Goal: Information Seeking & Learning: Learn about a topic

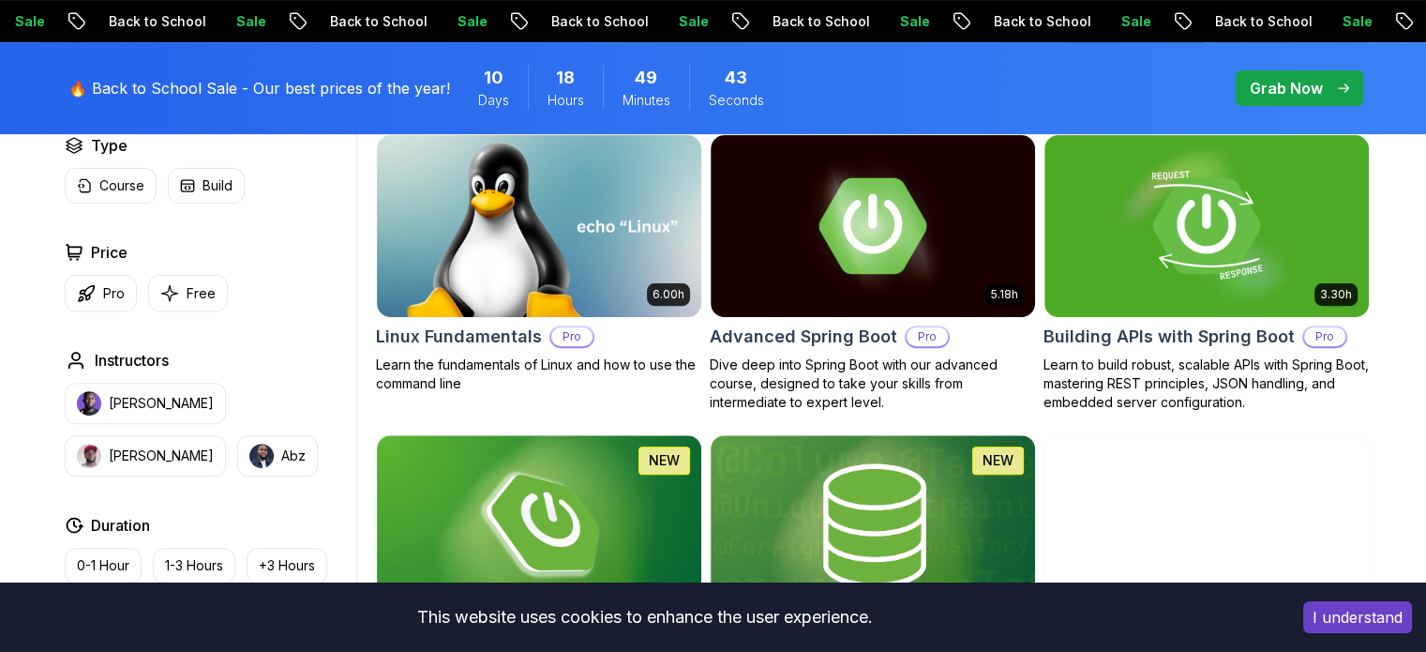
scroll to position [600, 0]
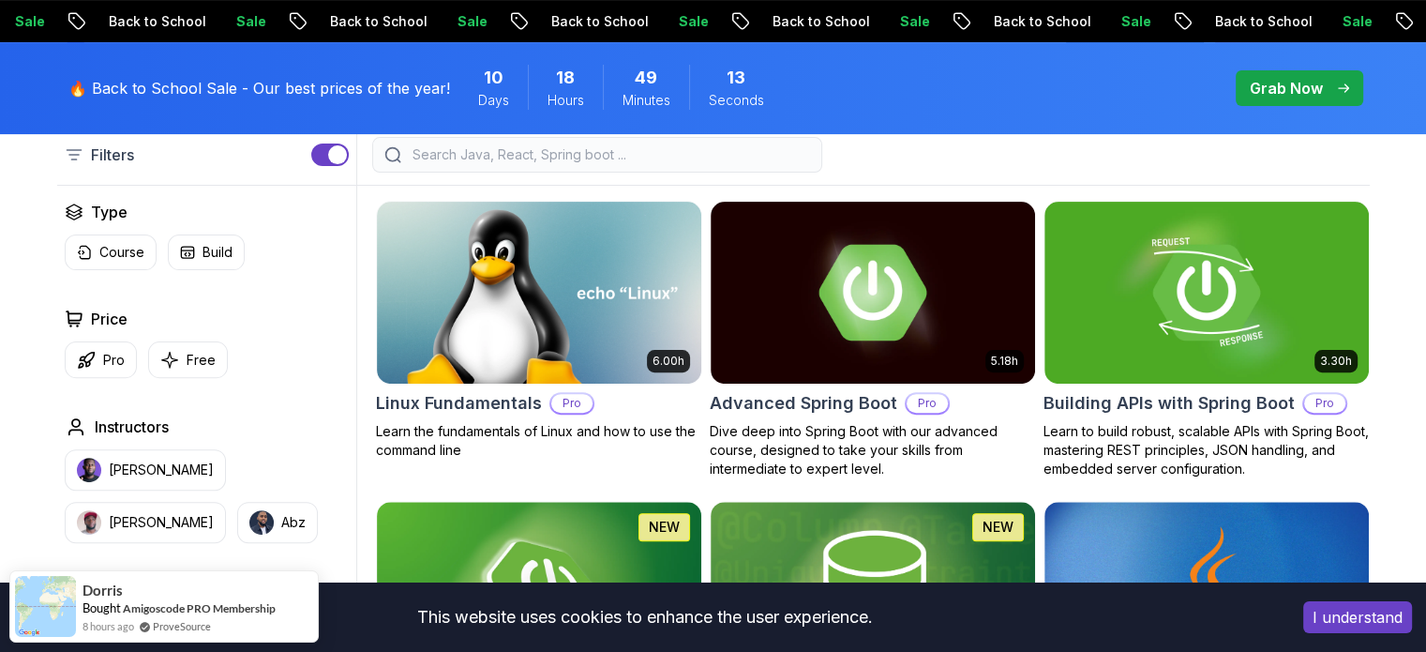
scroll to position [535, 0]
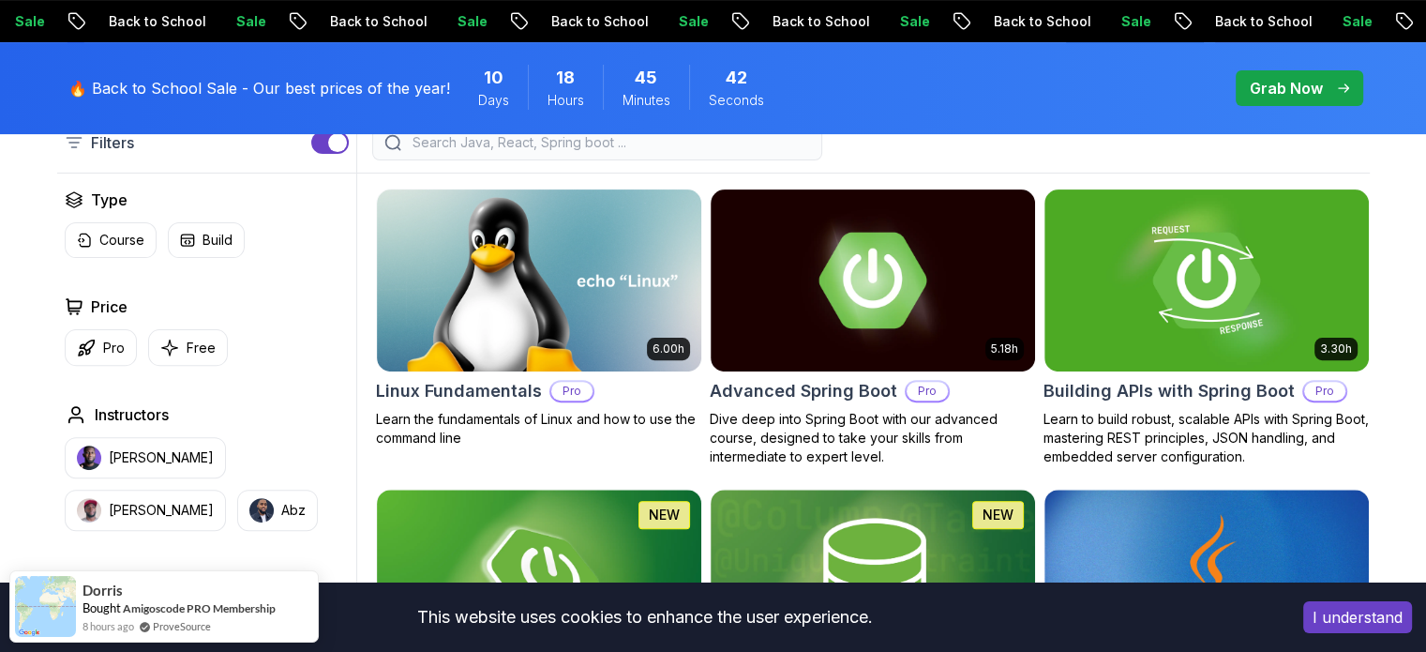
click at [1373, 609] on button "I understand" at bounding box center [1358, 617] width 109 height 32
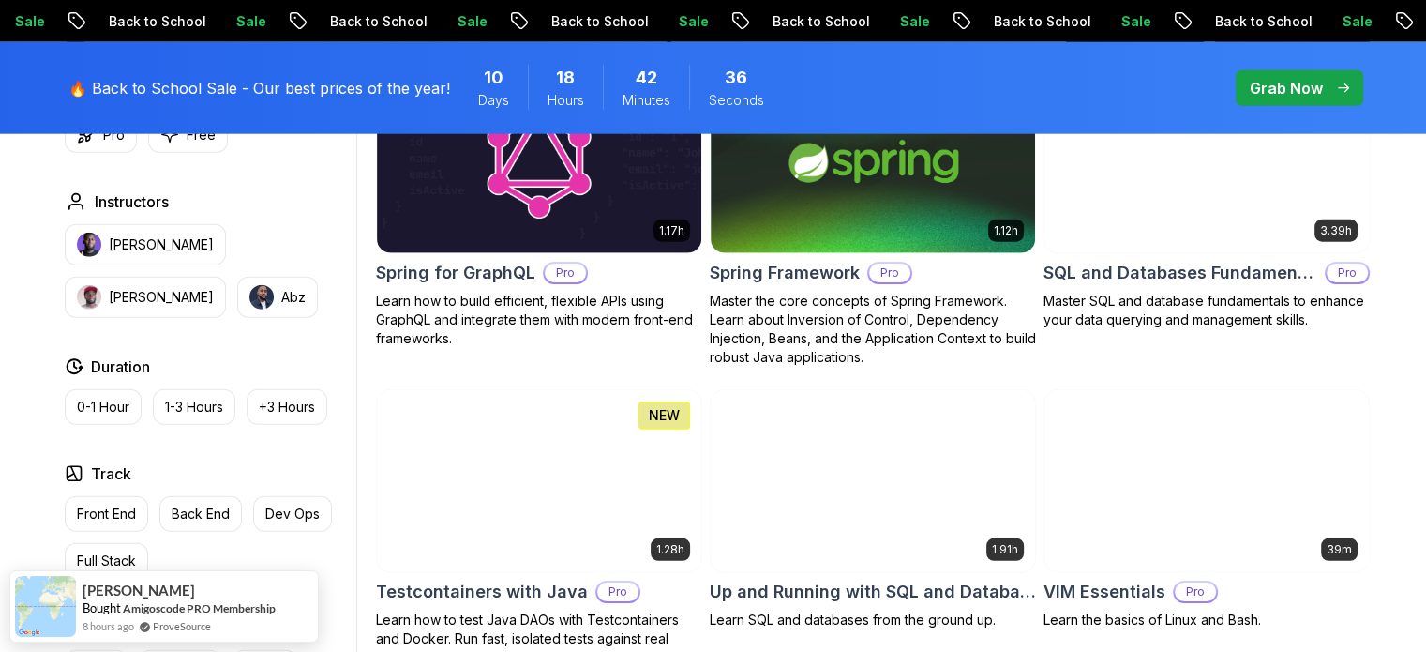
scroll to position [4855, 0]
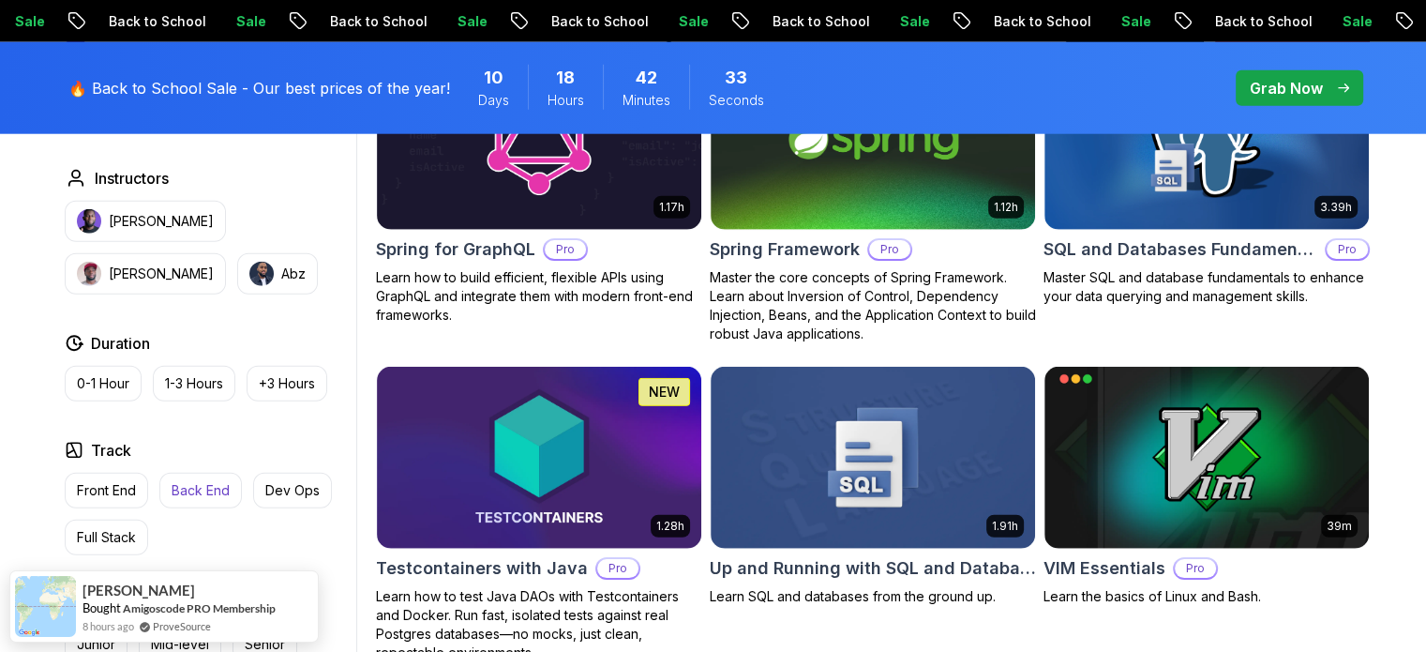
click at [177, 481] on p "Back End" at bounding box center [201, 490] width 58 height 19
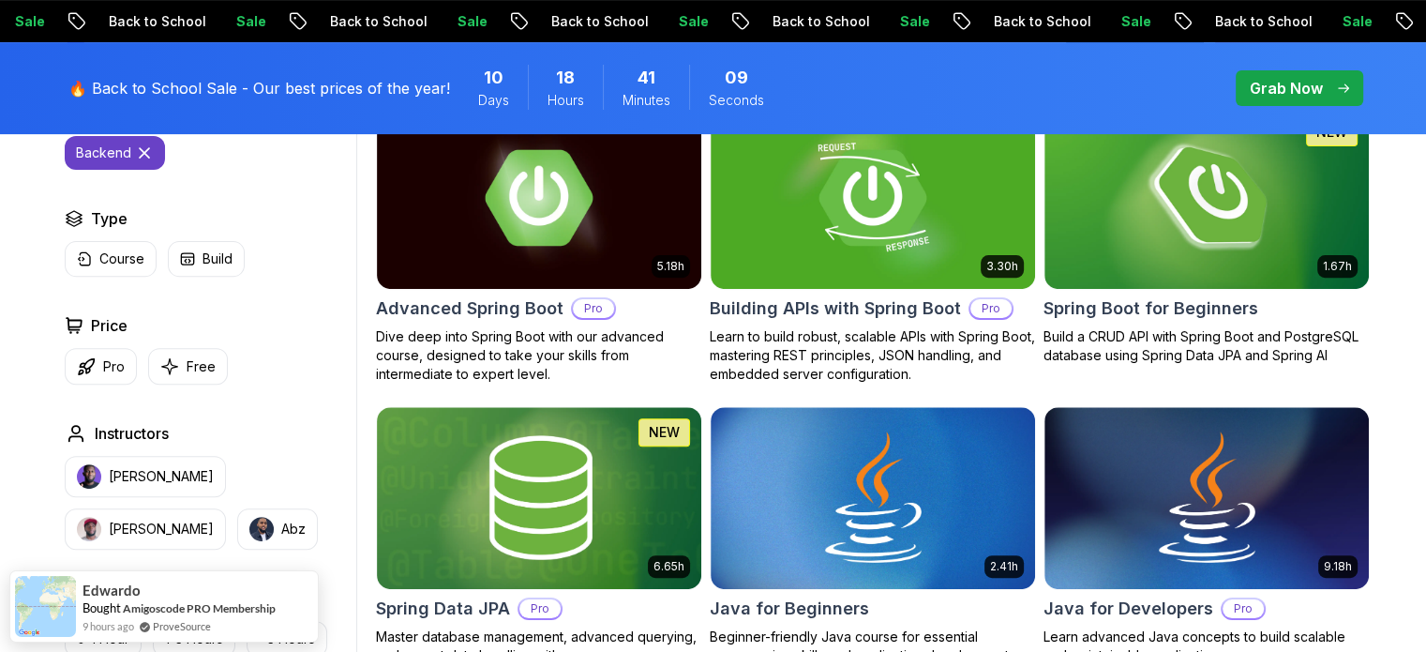
scroll to position [626, 0]
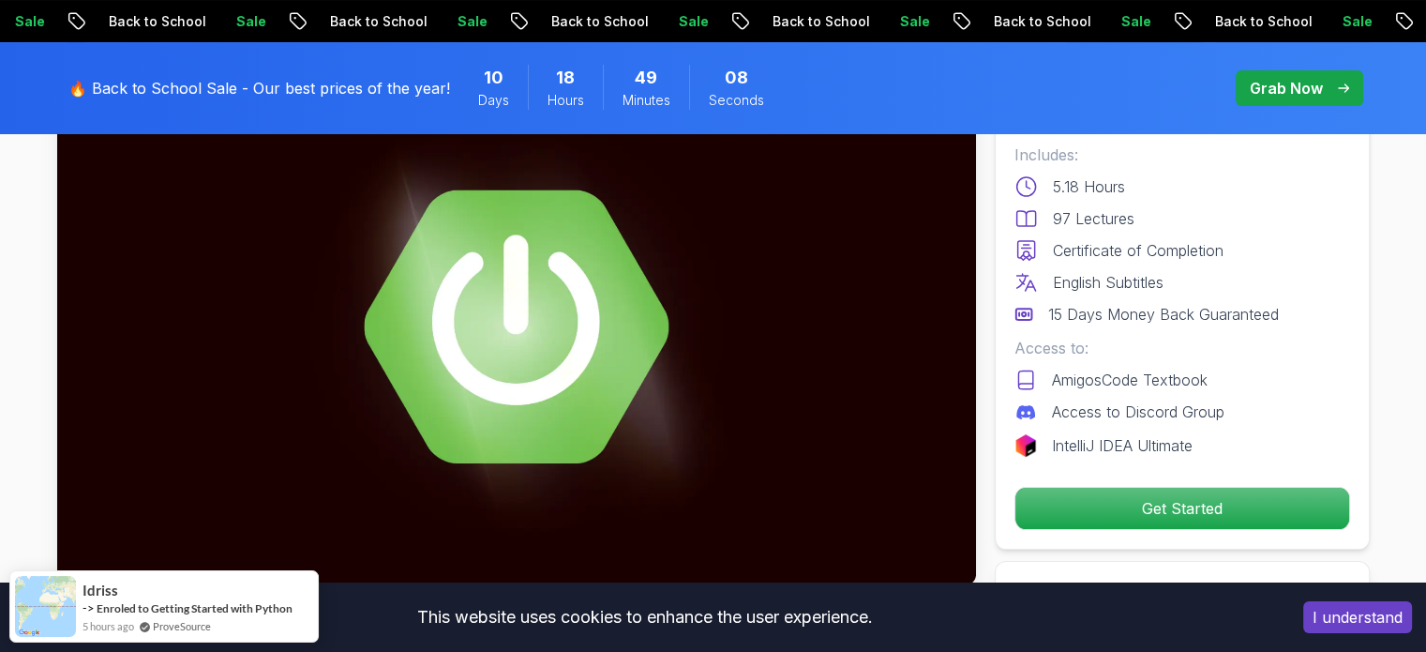
scroll to position [168, 0]
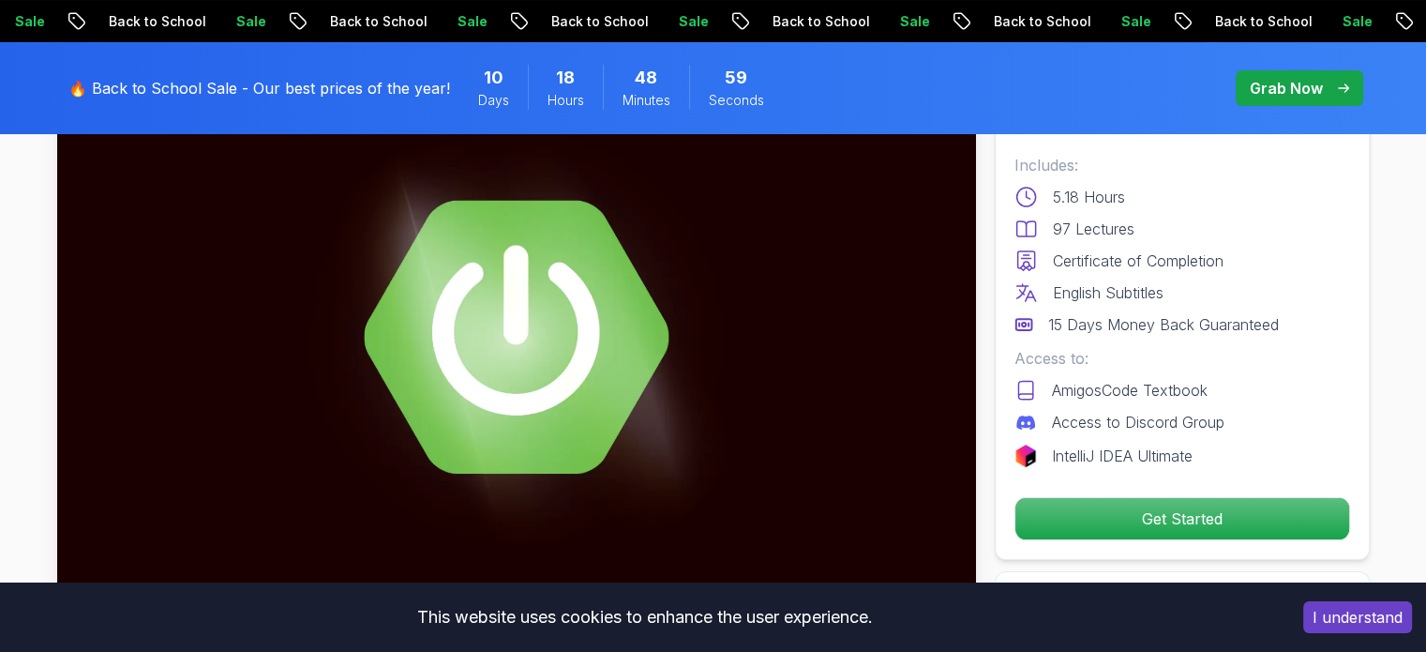
click at [1328, 611] on button "I understand" at bounding box center [1358, 617] width 109 height 32
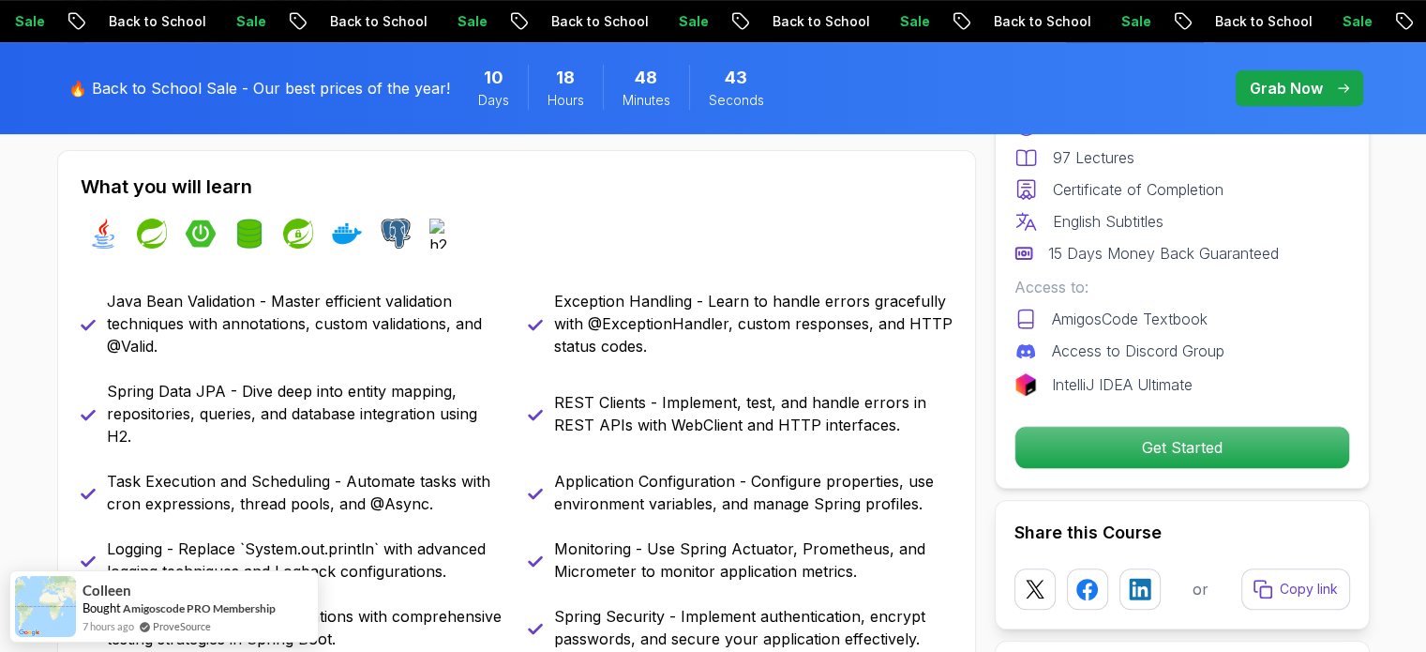
scroll to position [782, 0]
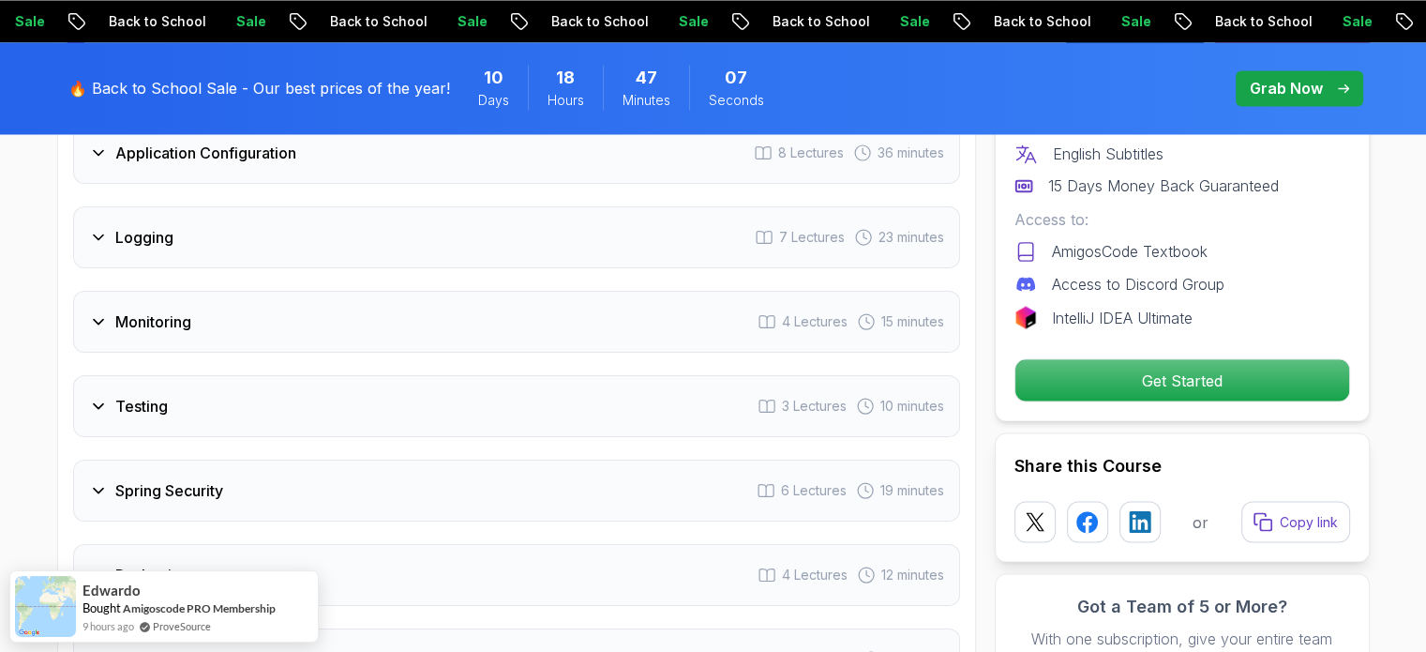
scroll to position [3446, 0]
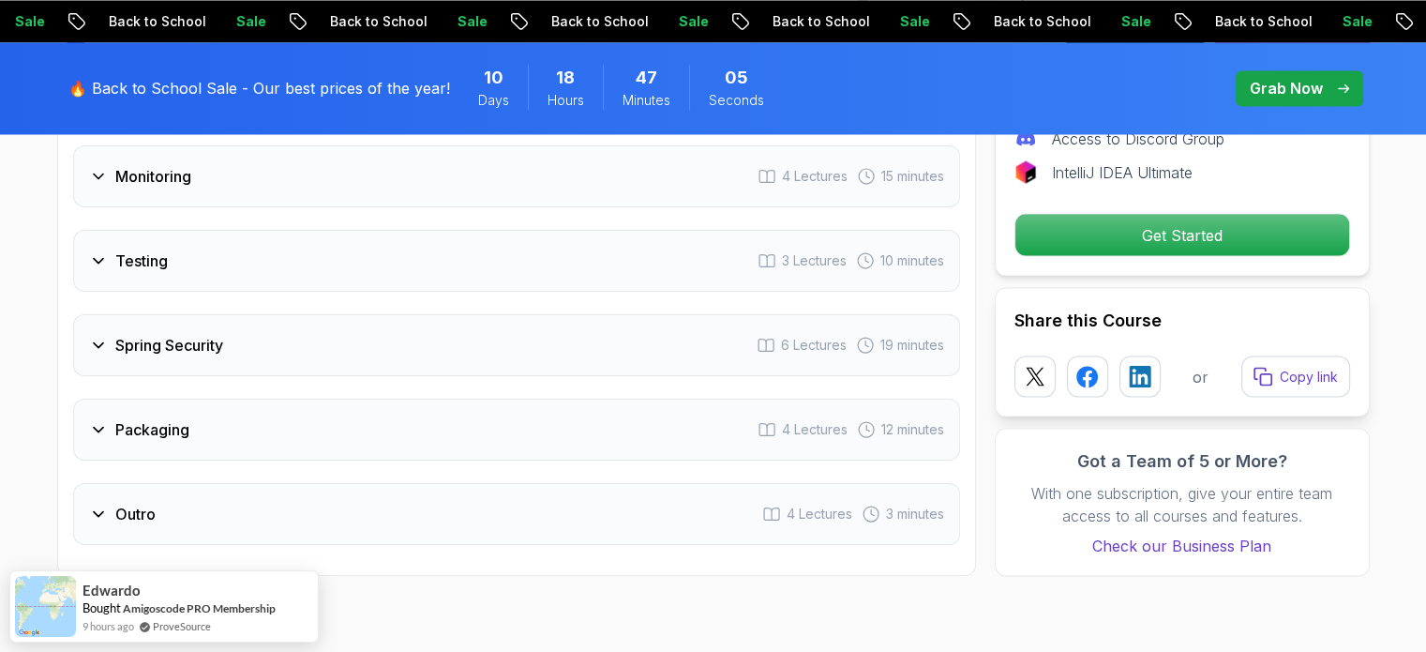
click at [259, 314] on div "Spring Security 6 Lectures 19 minutes" at bounding box center [516, 345] width 887 height 62
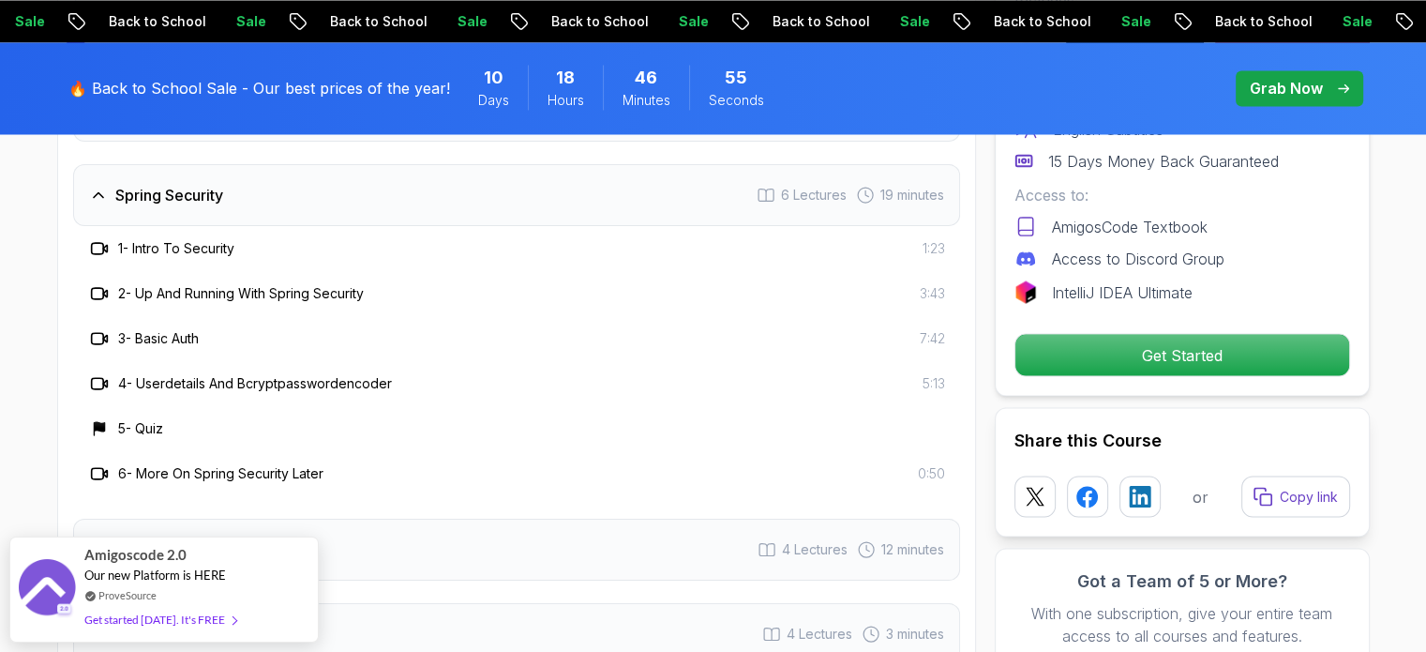
scroll to position [3423, 0]
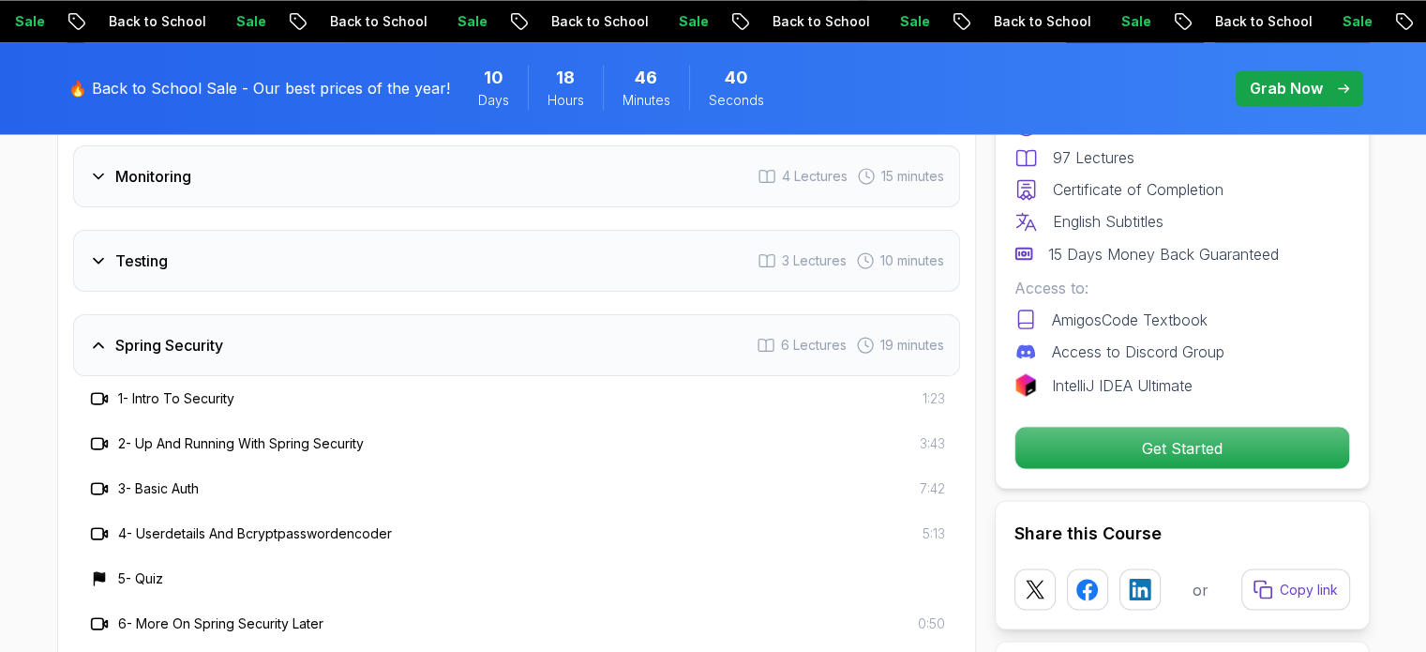
scroll to position [3348, 0]
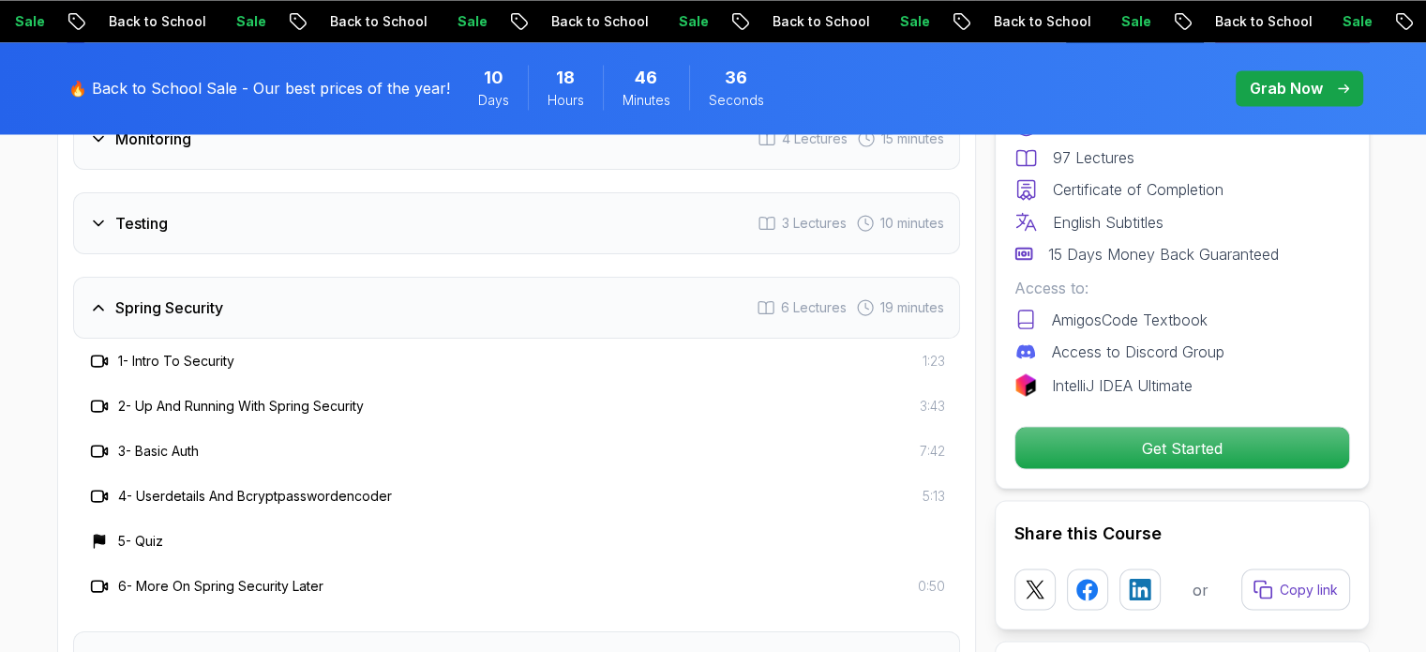
click at [222, 296] on h3 "Spring Security" at bounding box center [169, 307] width 108 height 23
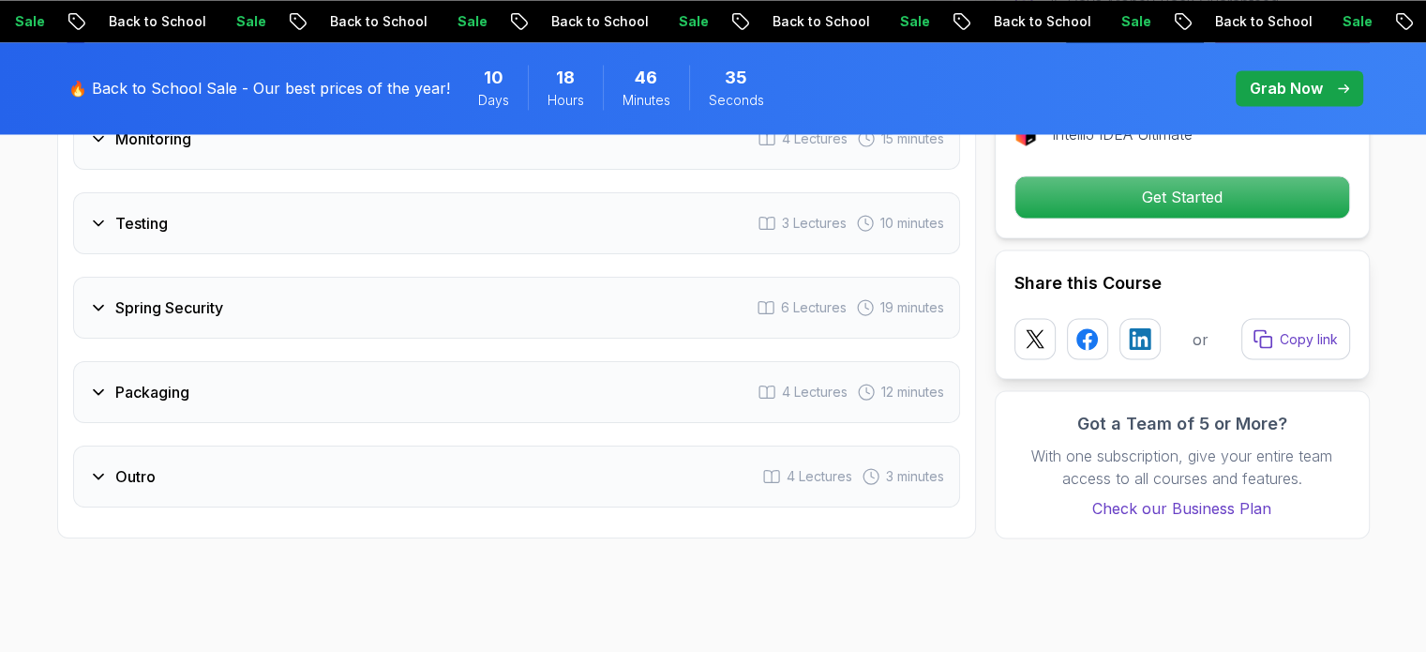
click at [141, 381] on h3 "Packaging" at bounding box center [152, 392] width 74 height 23
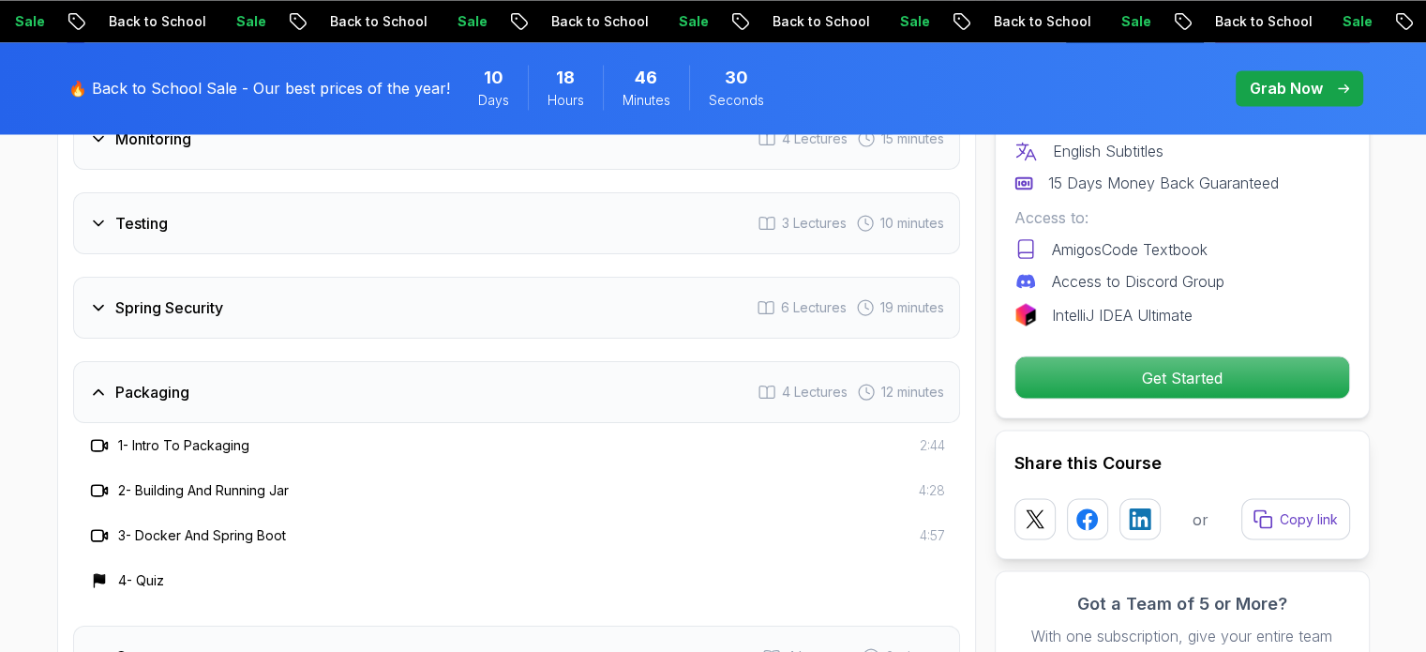
click at [141, 381] on h3 "Packaging" at bounding box center [152, 392] width 74 height 23
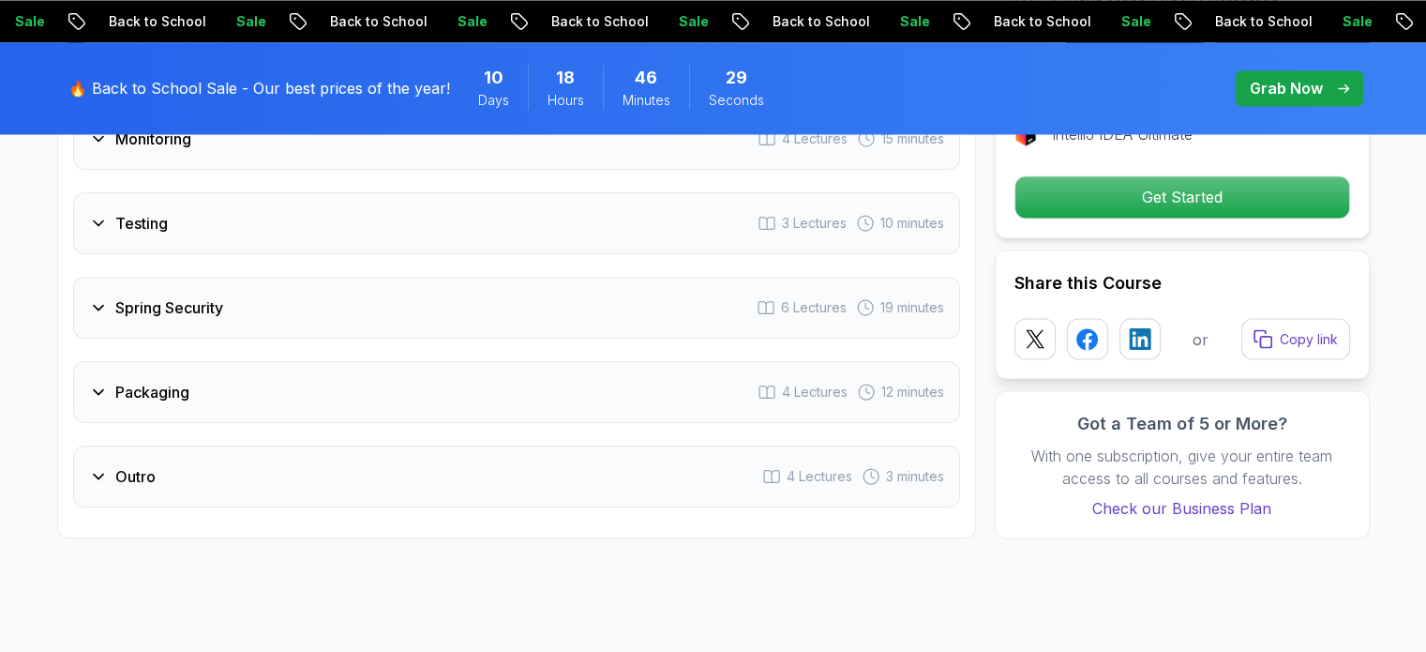
click at [173, 445] on div "Outro 4 Lectures 3 minutes" at bounding box center [516, 476] width 887 height 62
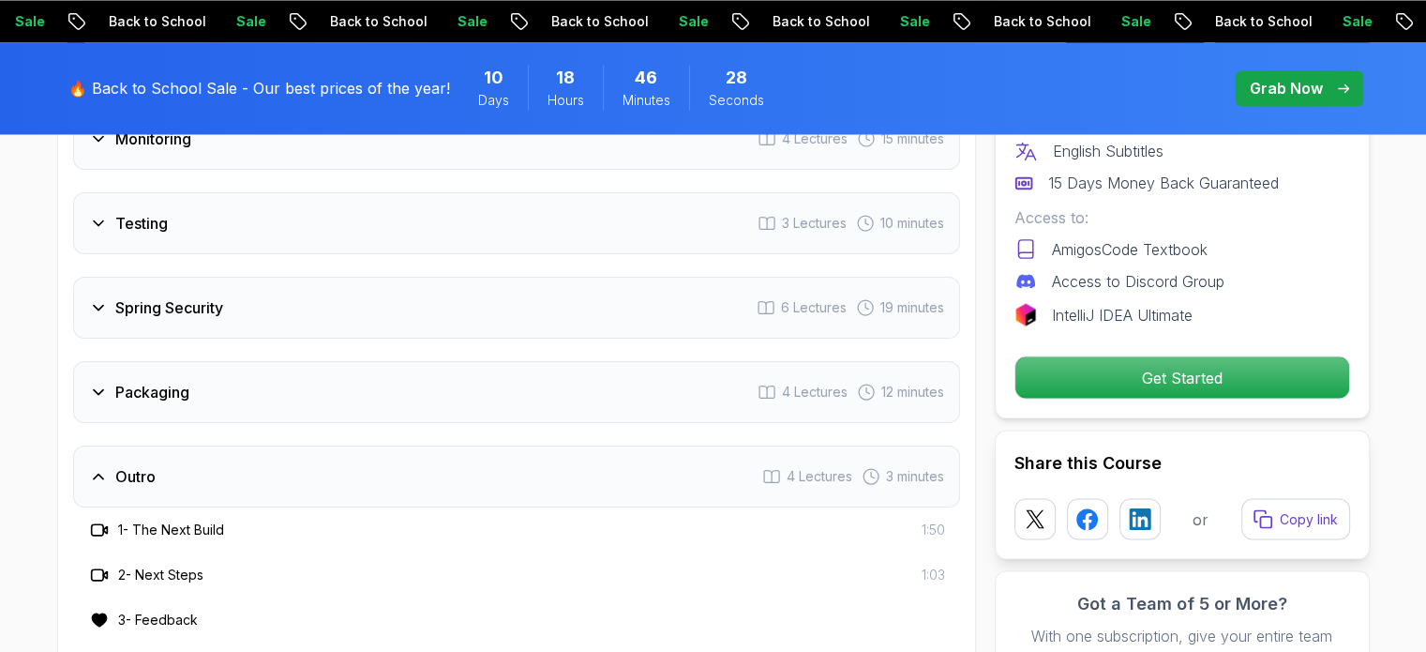
click at [173, 445] on div "Outro 4 Lectures 3 minutes" at bounding box center [516, 476] width 887 height 62
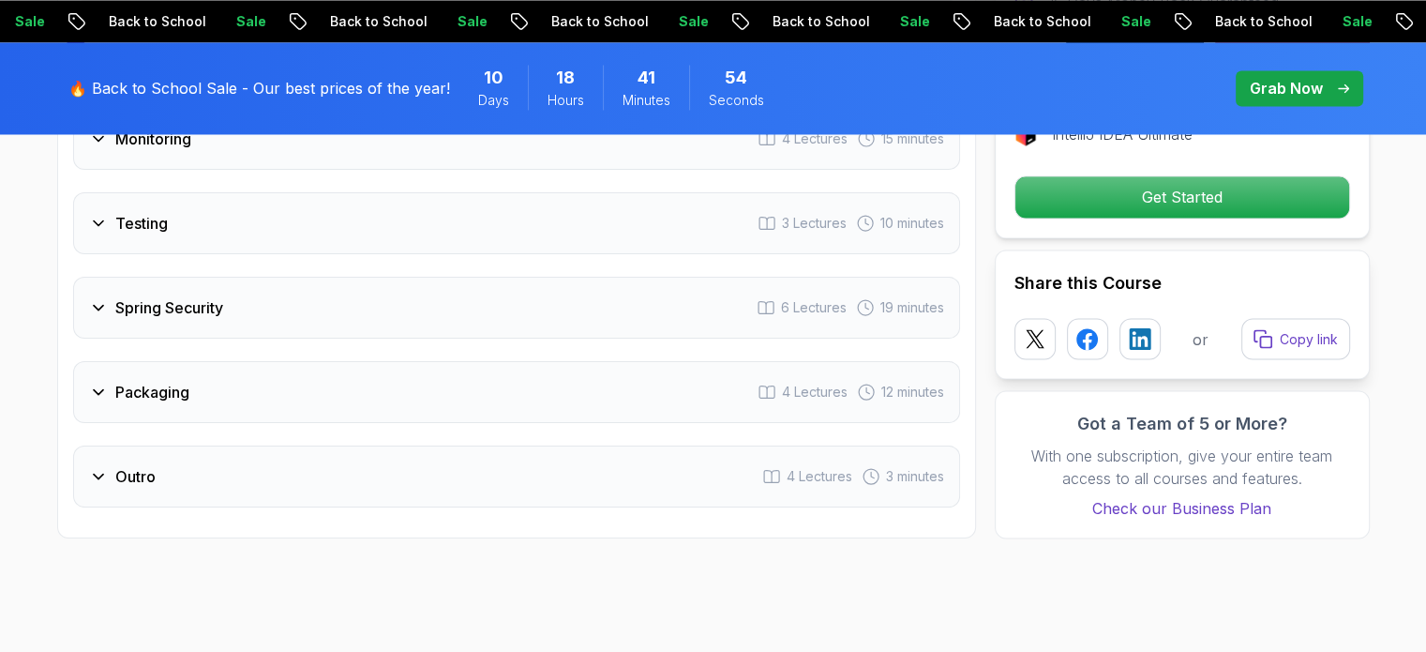
click at [368, 277] on div "Spring Security 6 Lectures 19 minutes" at bounding box center [516, 308] width 887 height 62
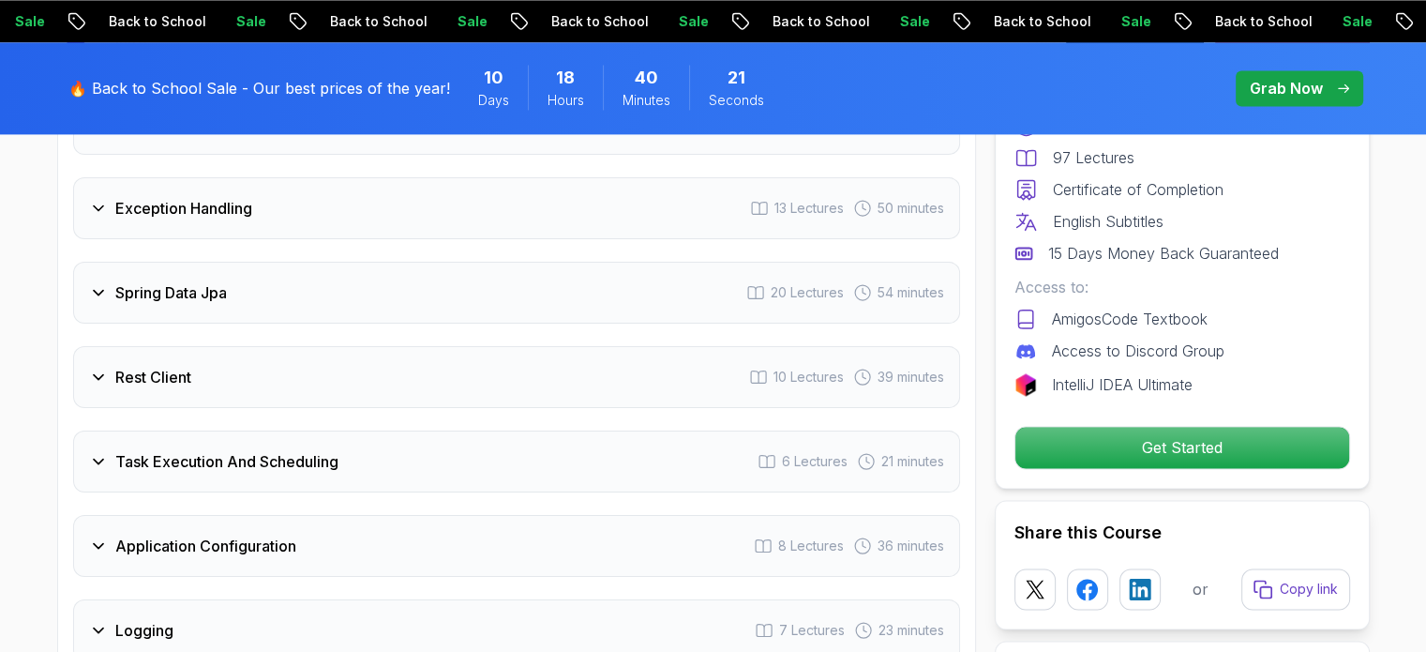
scroll to position [2740, 0]
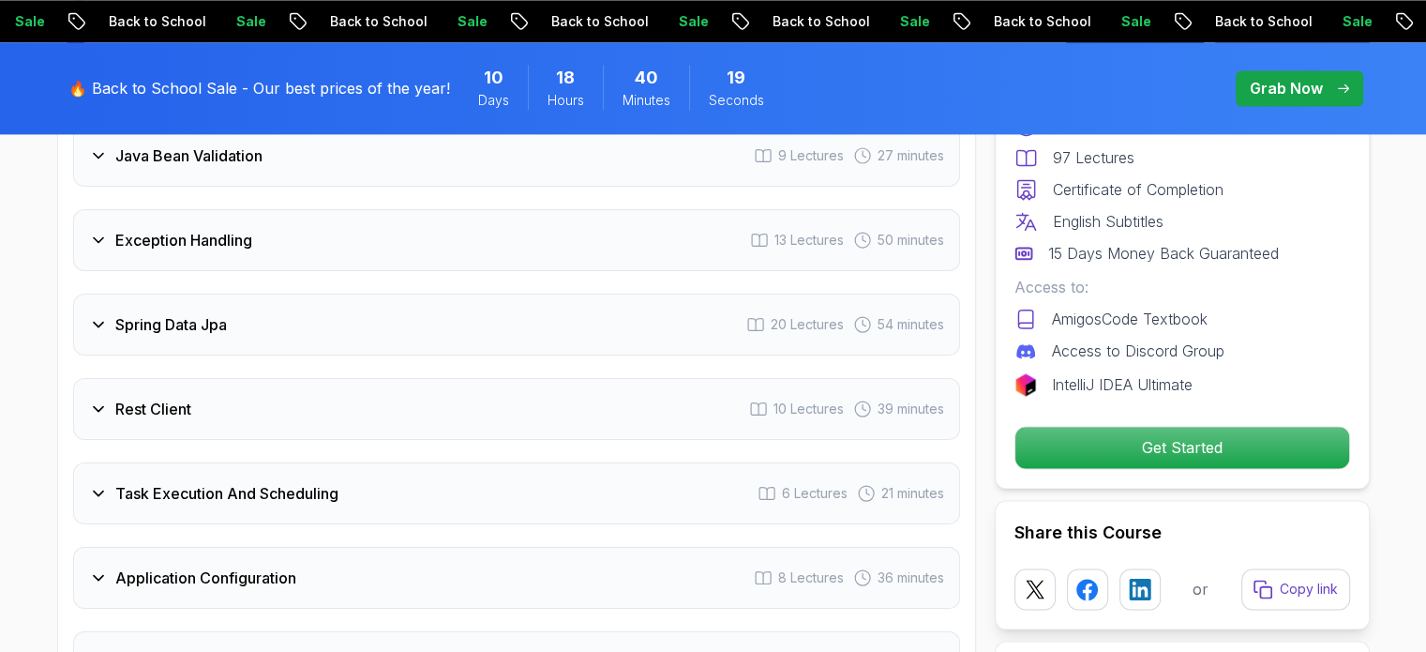
click at [545, 462] on div "Task Execution And Scheduling 6 Lectures 21 minutes" at bounding box center [516, 493] width 887 height 62
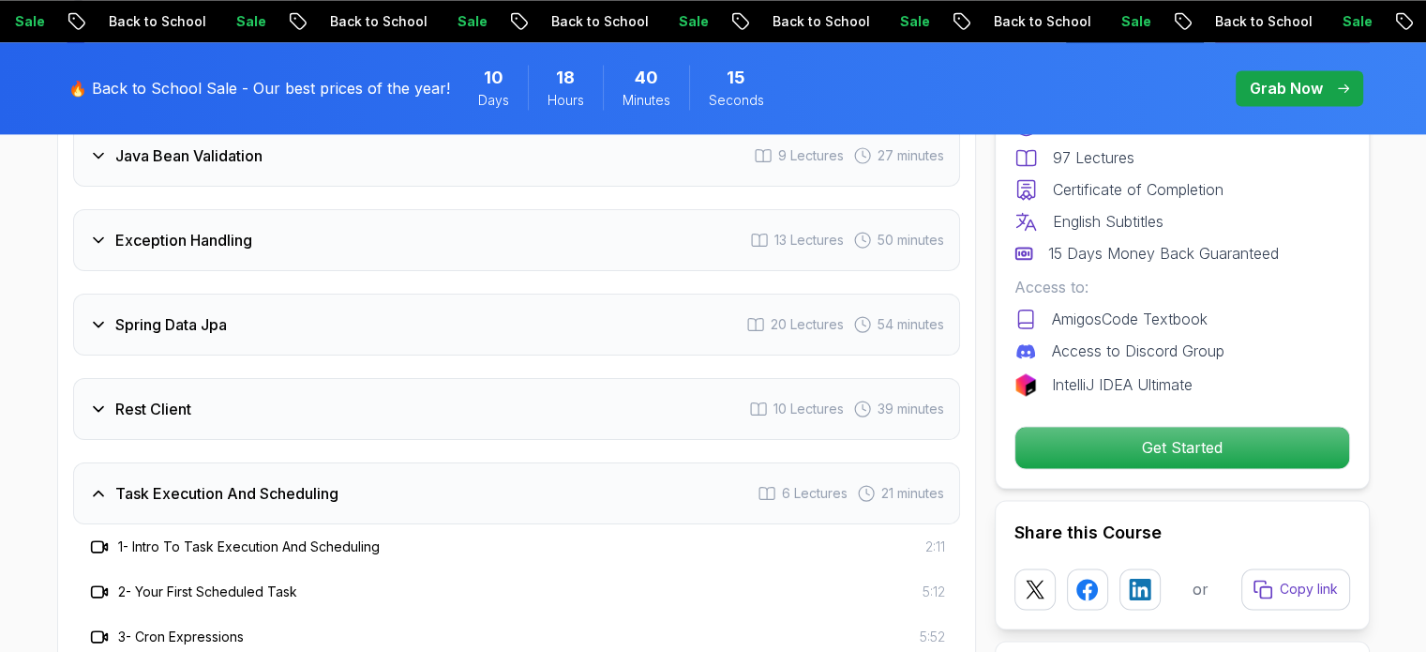
drag, startPoint x: 1422, startPoint y: 233, endPoint x: 1423, endPoint y: 244, distance: 11.3
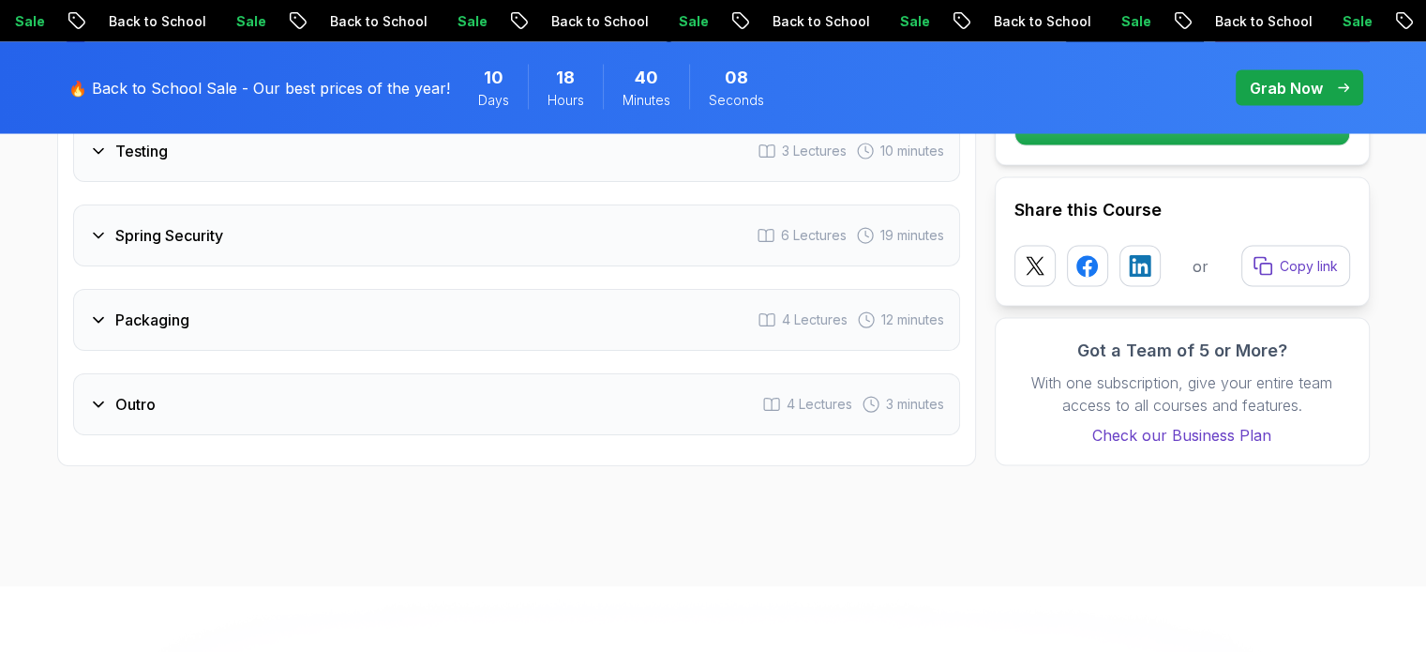
scroll to position [3479, 0]
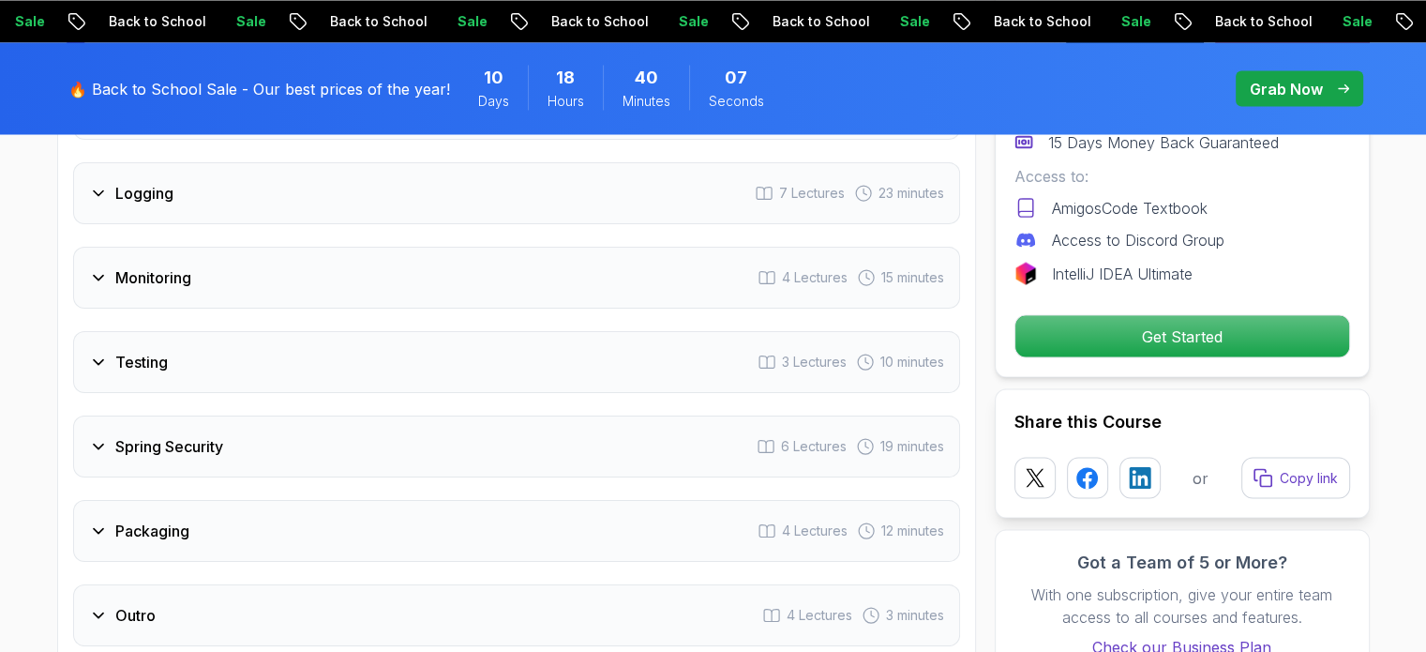
click at [654, 415] on div "Spring Security 6 Lectures 19 minutes" at bounding box center [516, 446] width 887 height 62
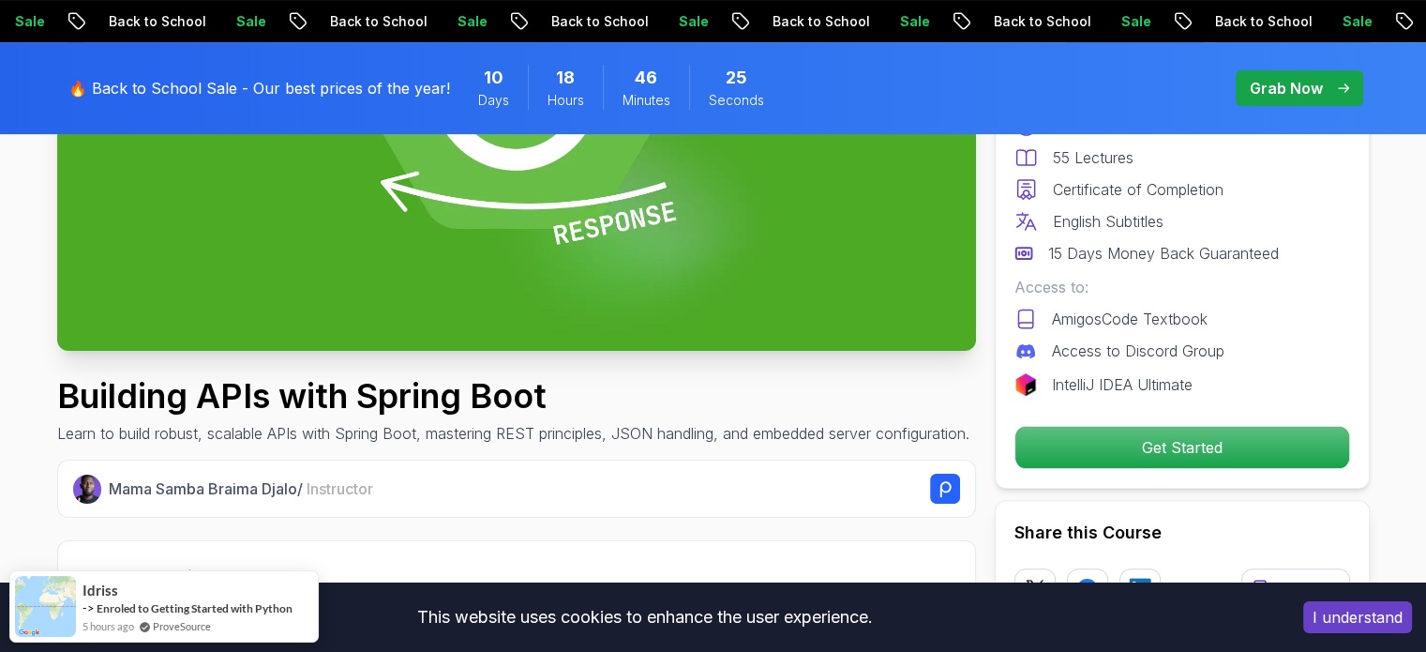
click at [483, 207] on img at bounding box center [516, 92] width 919 height 517
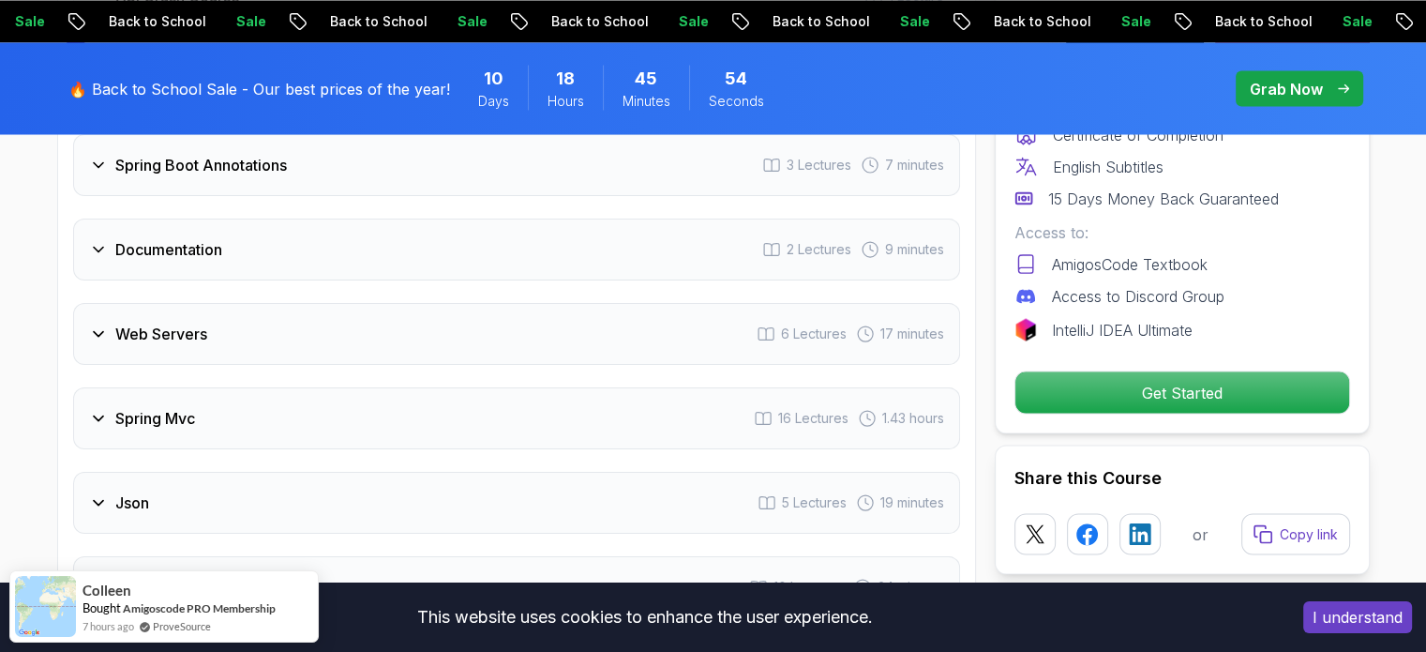
scroll to position [3526, 0]
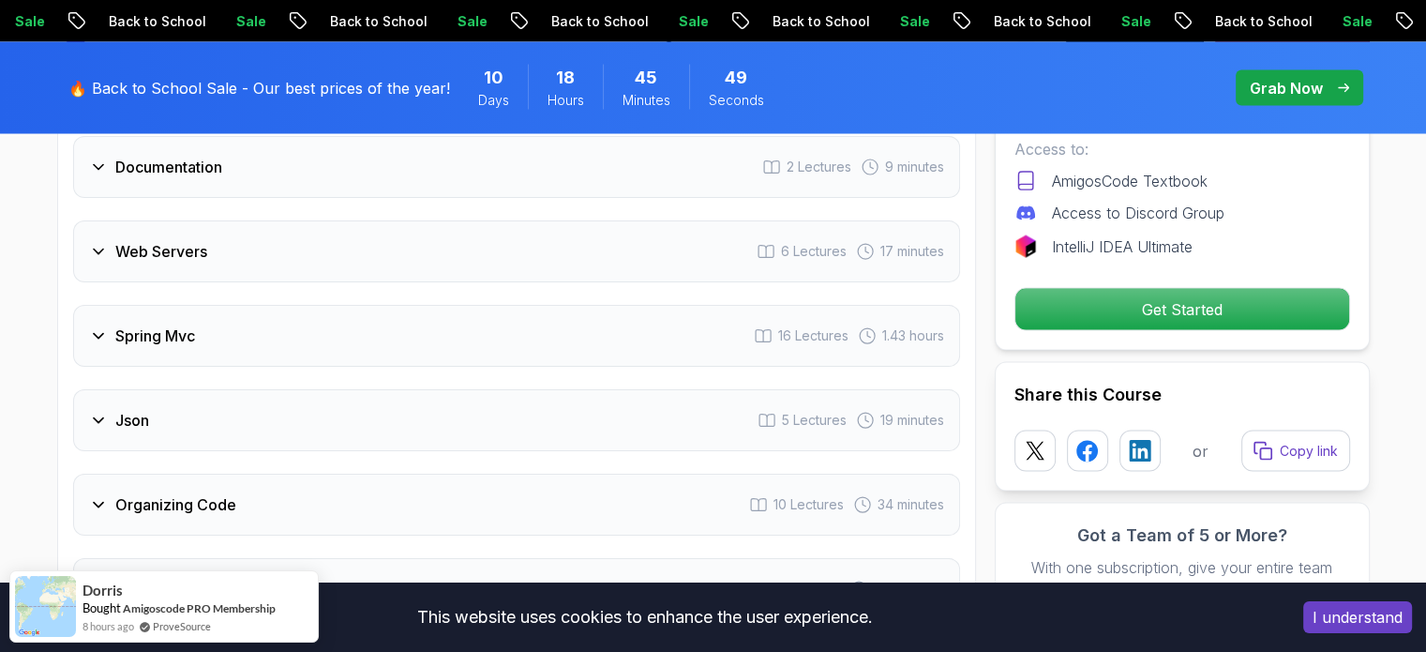
click at [161, 232] on div "Web Servers 6 Lectures 17 minutes" at bounding box center [516, 251] width 887 height 62
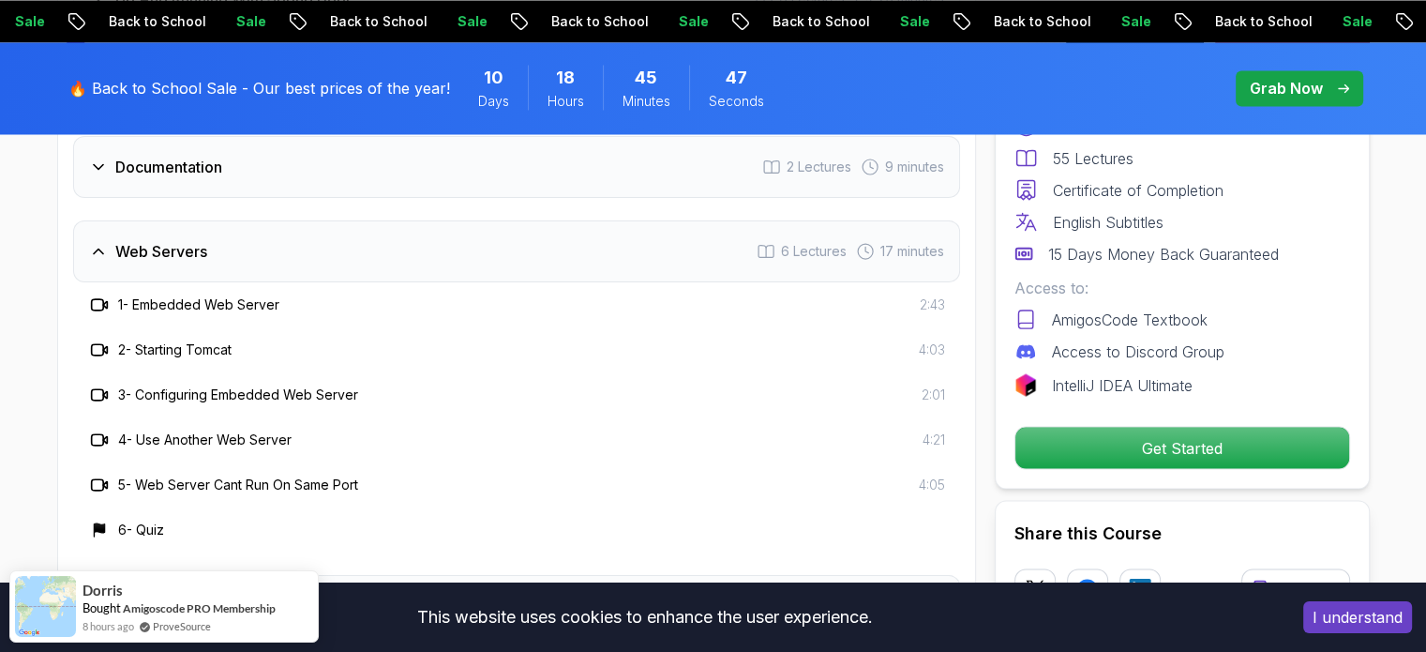
click at [161, 232] on div "Web Servers 6 Lectures 17 minutes" at bounding box center [516, 251] width 887 height 62
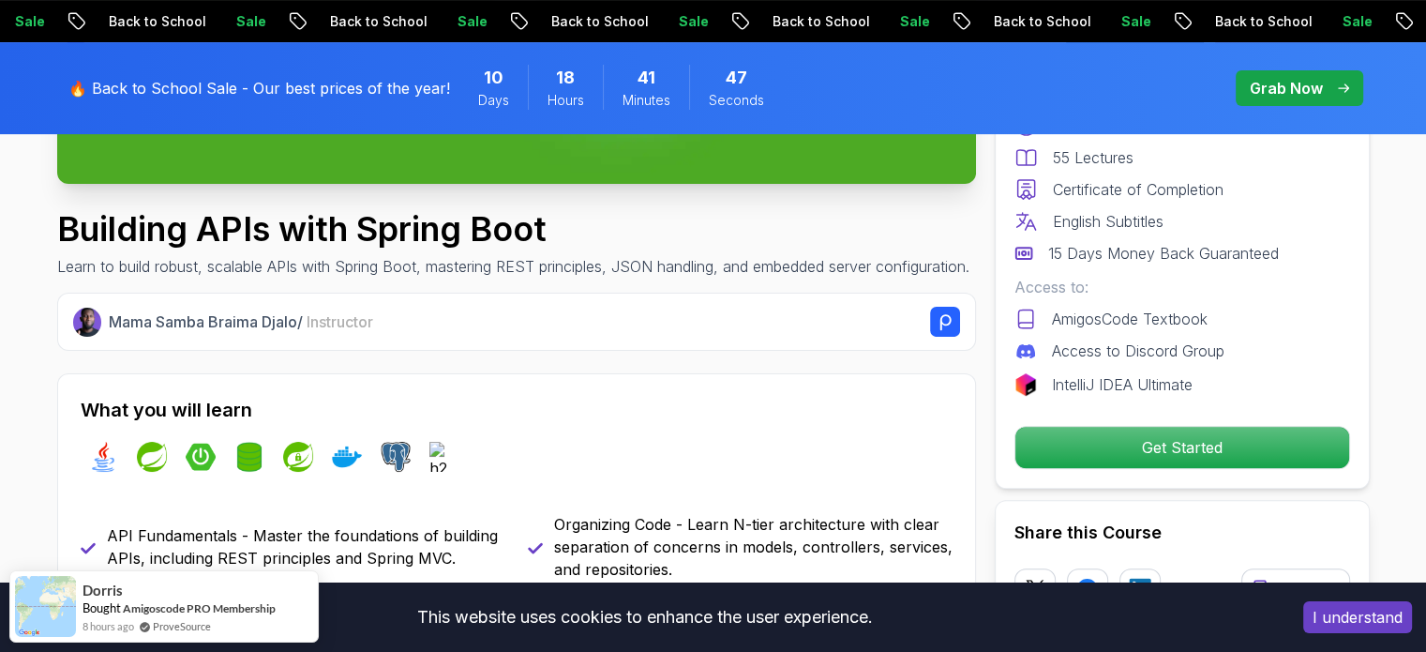
scroll to position [569, 0]
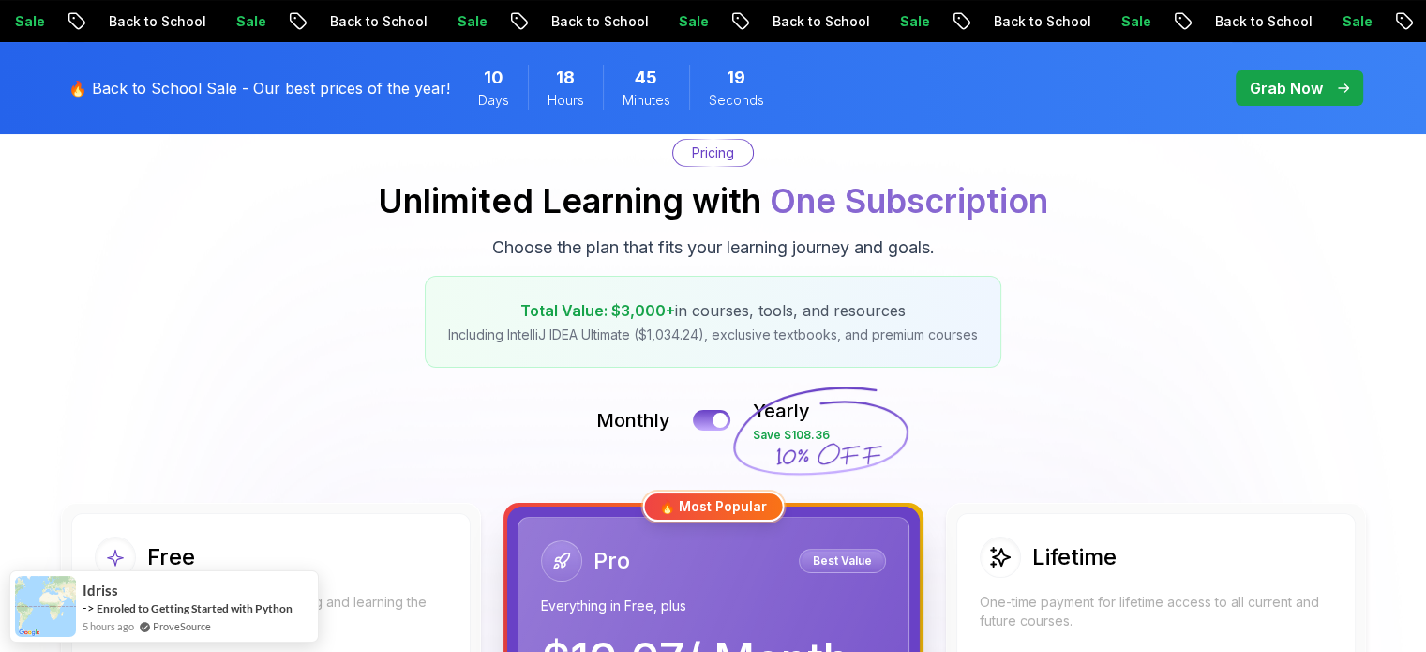
scroll to position [225, 0]
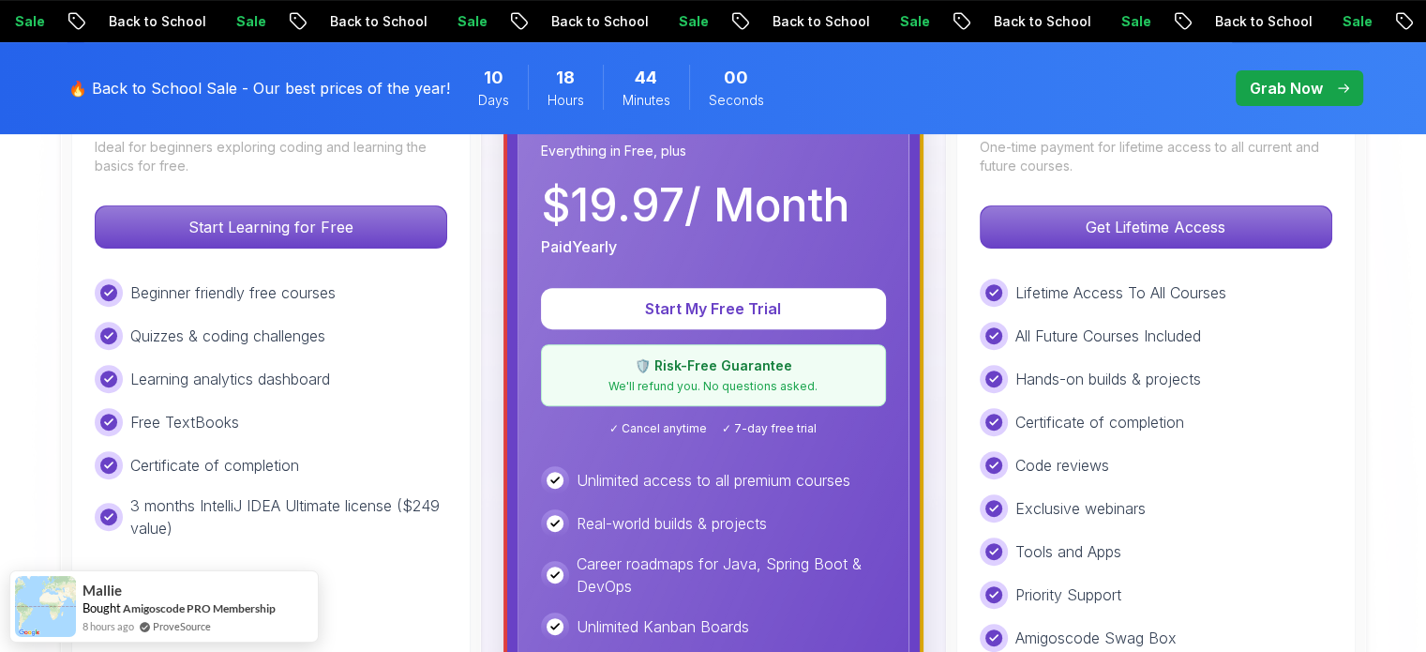
scroll to position [410, 0]
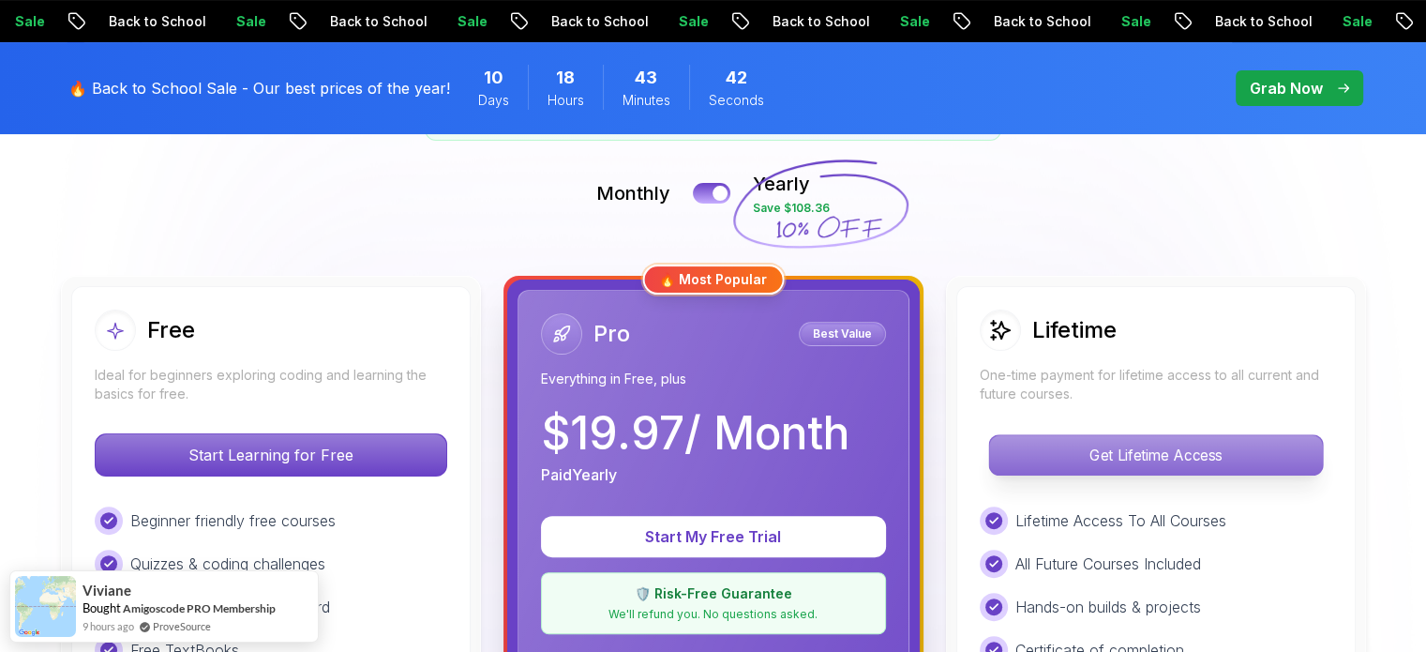
click at [1088, 445] on p "Get Lifetime Access" at bounding box center [1155, 454] width 333 height 39
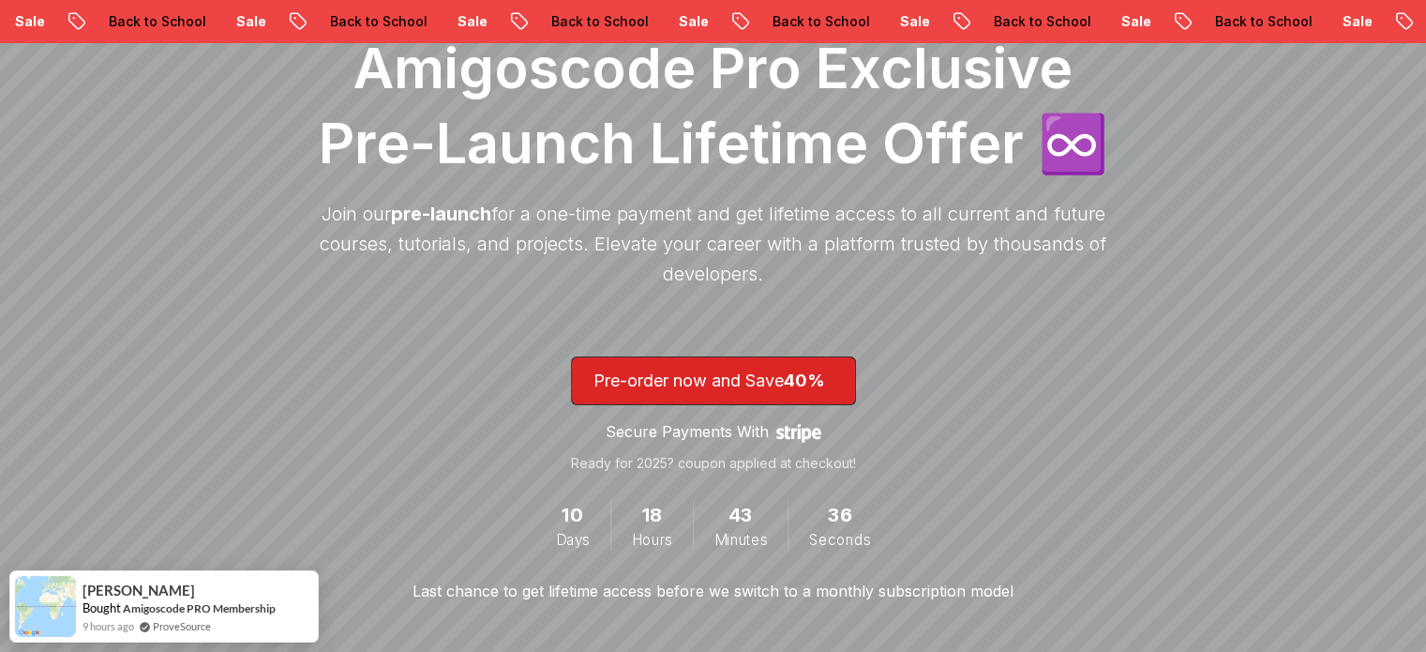
scroll to position [300, 0]
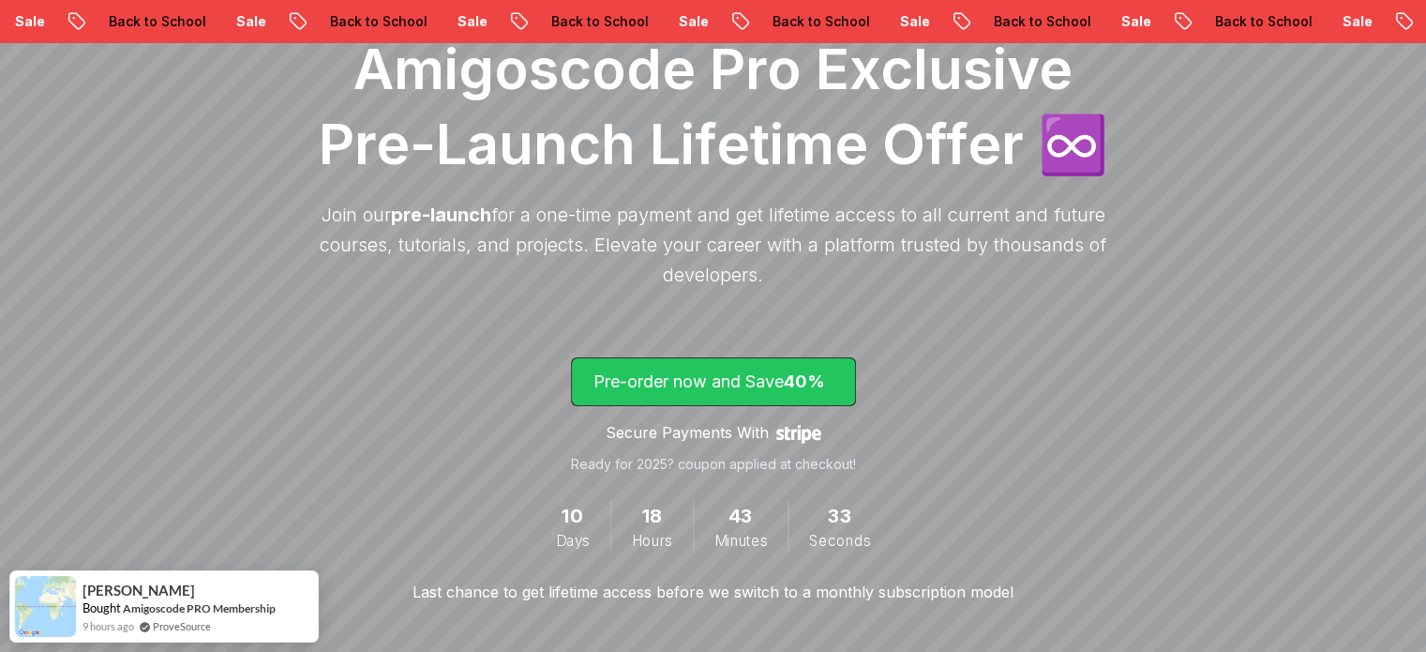
click at [777, 378] on p "Pre-order now and Save 40%" at bounding box center [714, 382] width 240 height 26
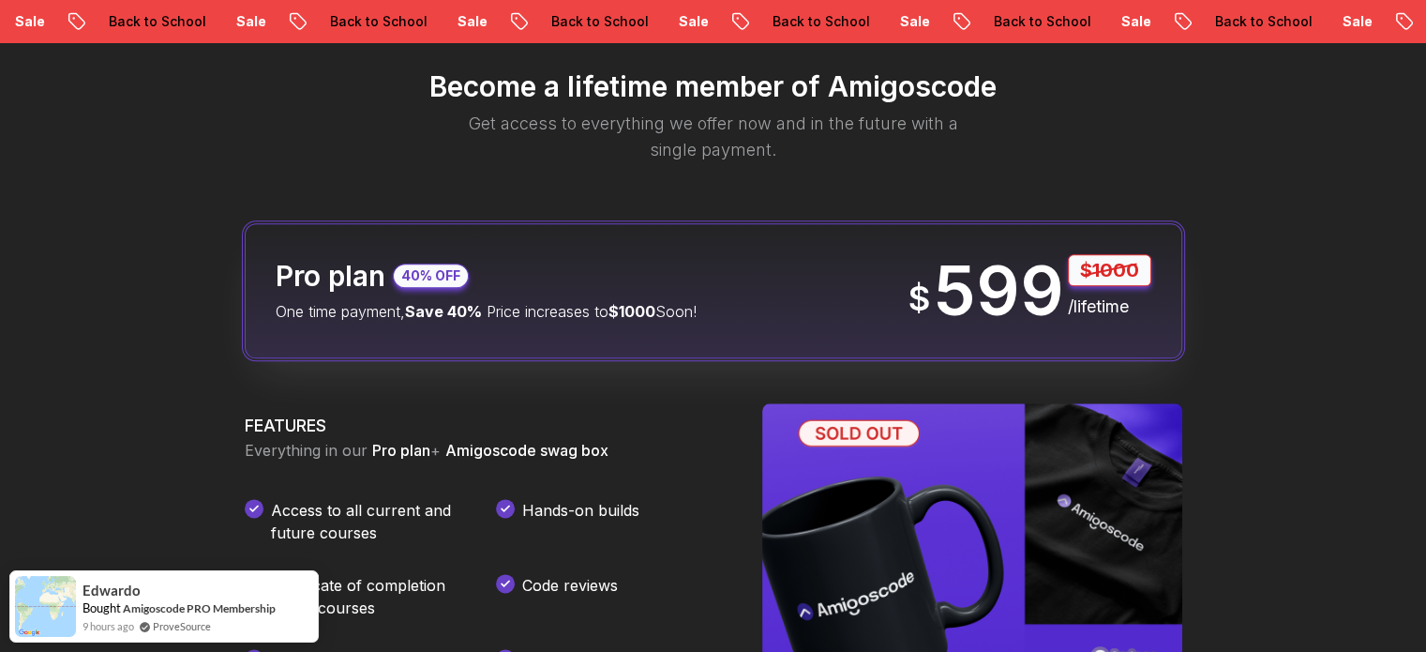
scroll to position [2319, 0]
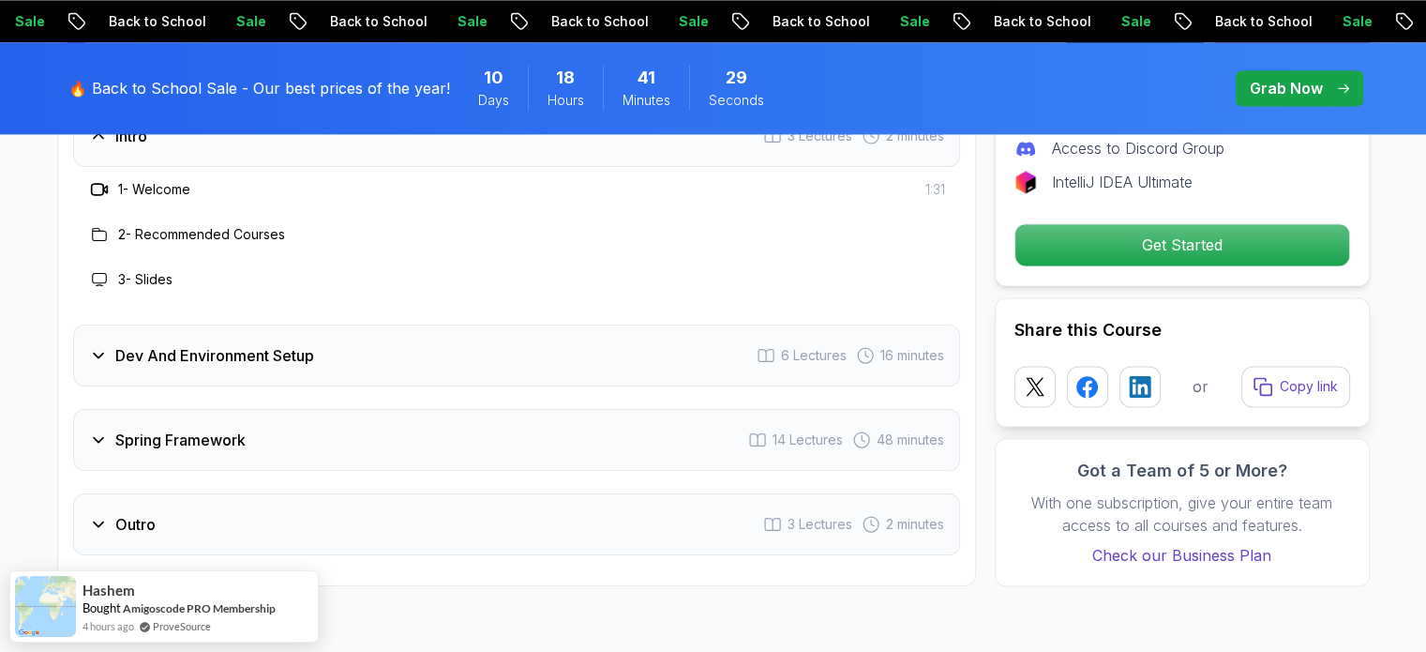
scroll to position [2690, 0]
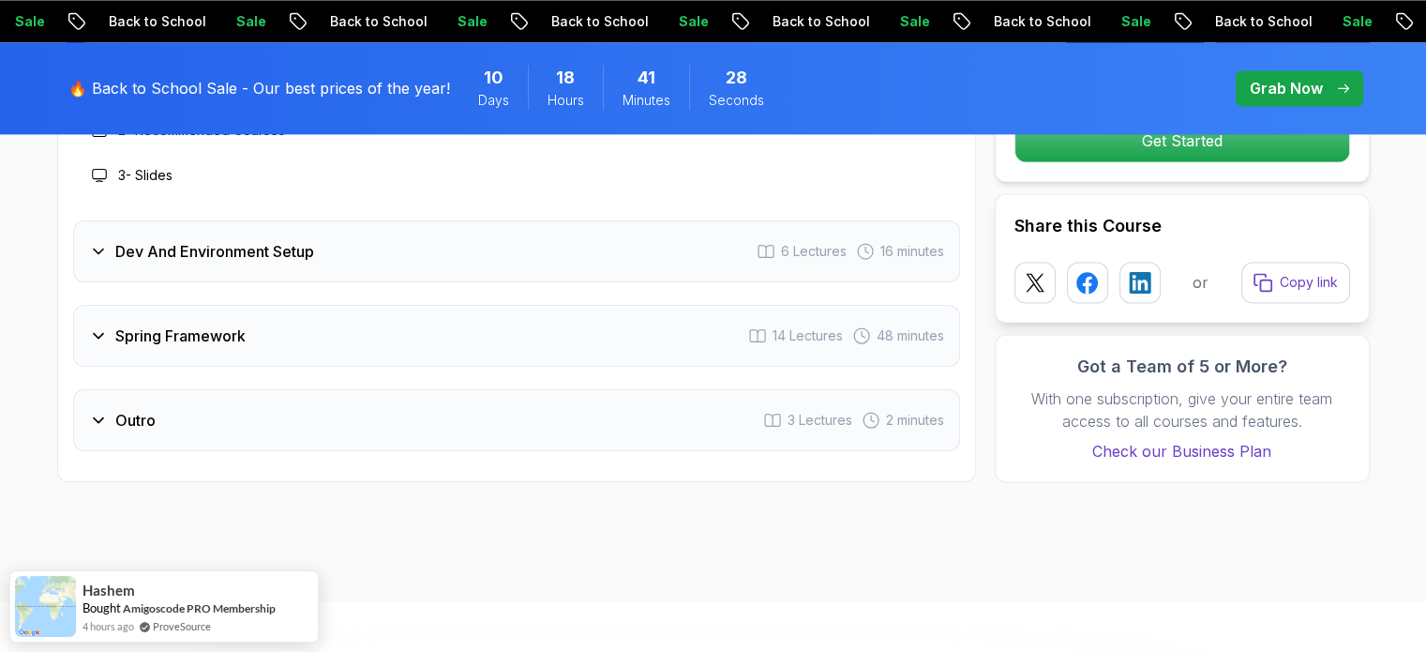
click at [559, 339] on div "Intro 3 Lectures 2 minutes 1 - Welcome 1:31 2 - Recommended Courses 3 - Slides …" at bounding box center [516, 226] width 887 height 450
click at [551, 313] on div "Spring Framework 14 Lectures 48 minutes" at bounding box center [516, 336] width 887 height 62
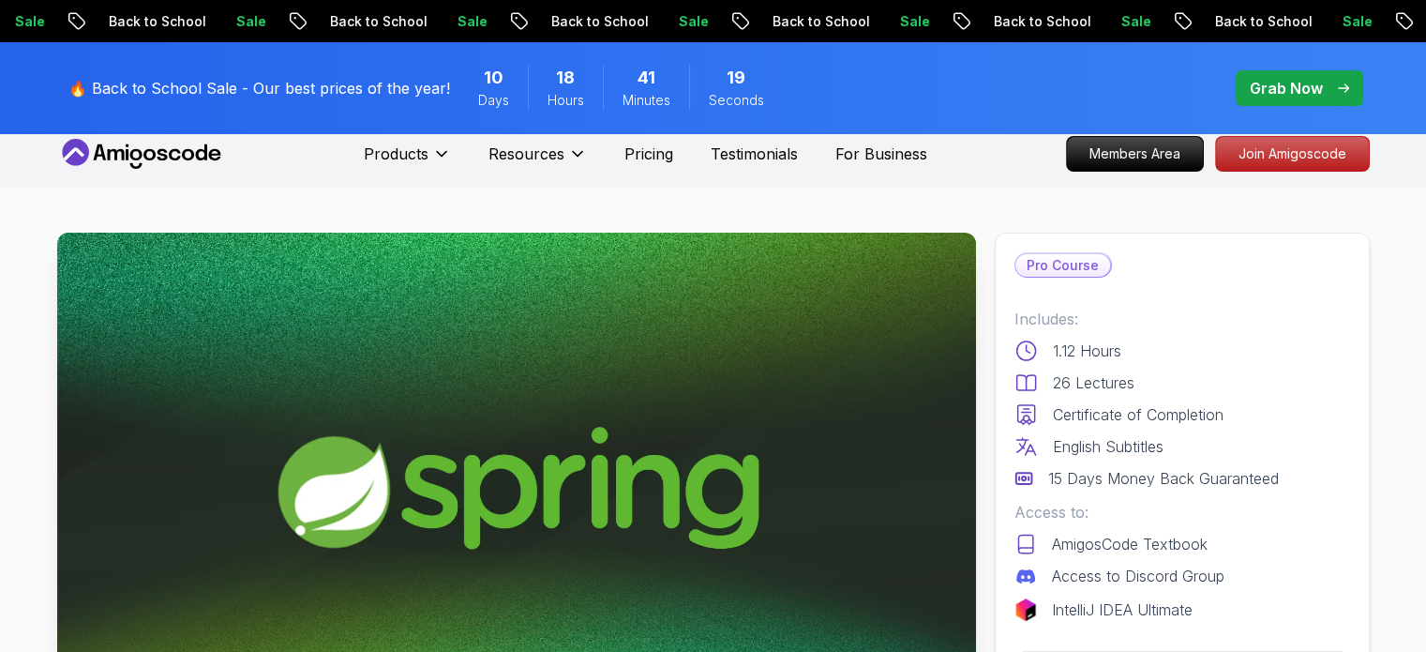
scroll to position [0, 0]
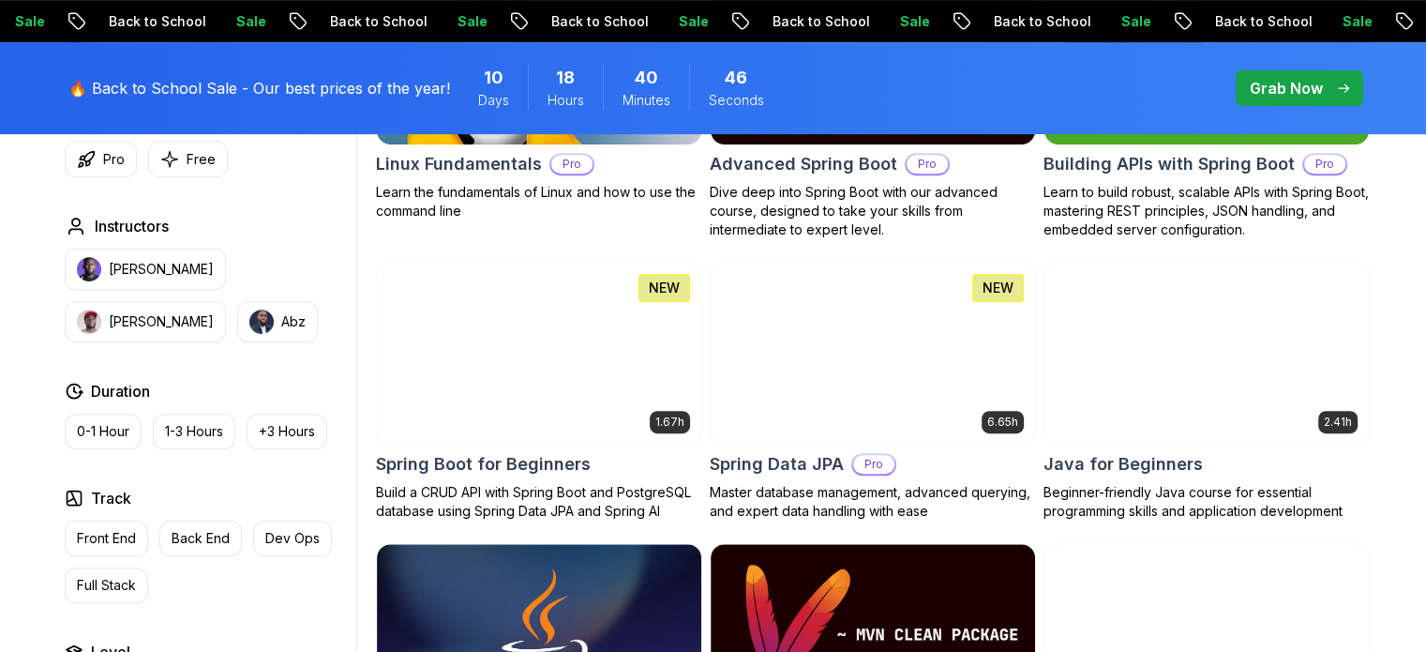
scroll to position [773, 0]
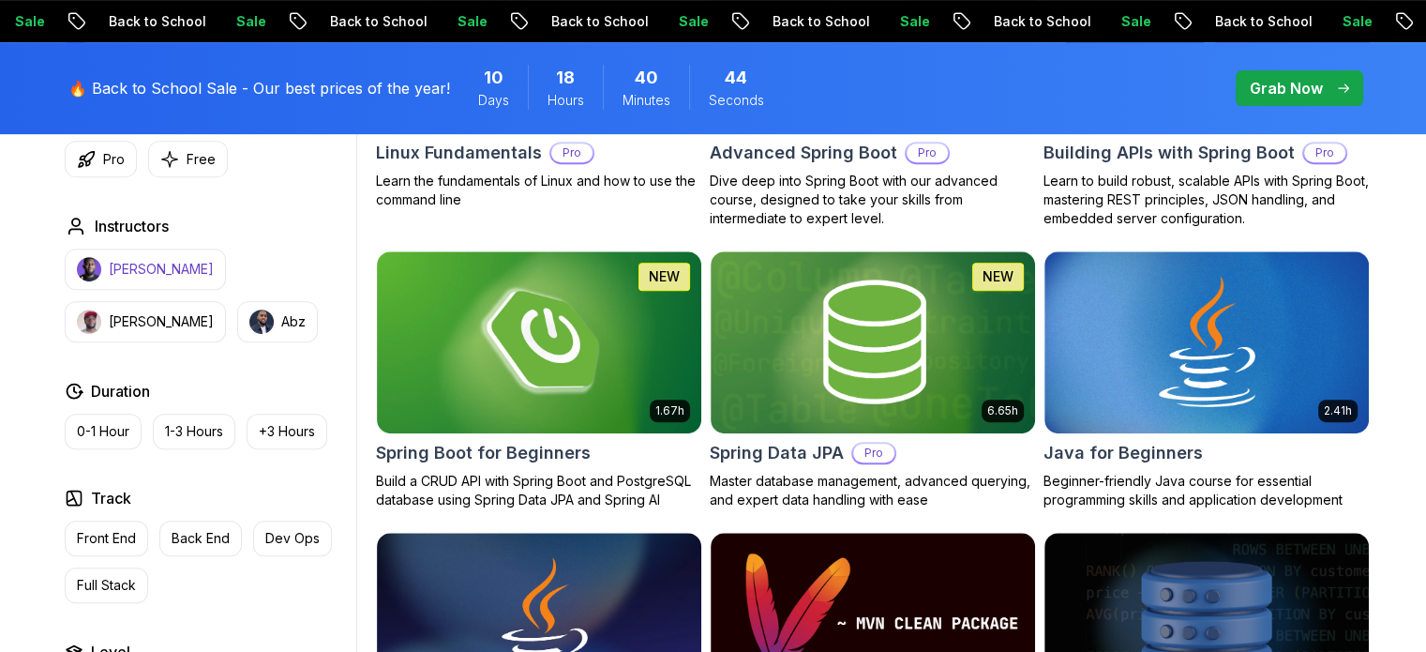
click at [163, 265] on p "[PERSON_NAME]" at bounding box center [161, 269] width 105 height 19
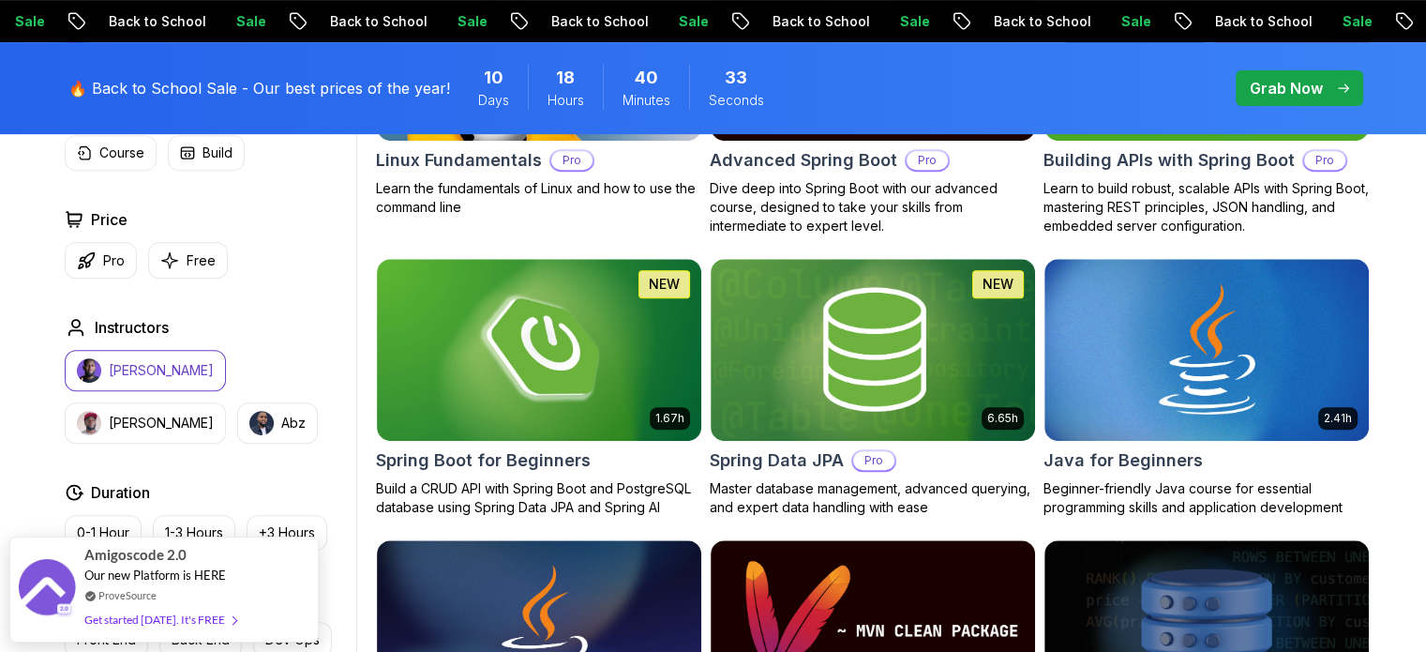
scroll to position [776, 0]
